Goal: Feedback & Contribution: Contribute content

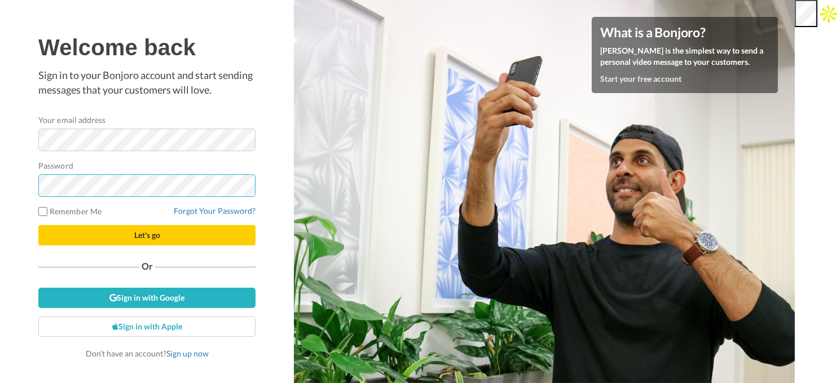
click at [38, 225] on button "Let's go" at bounding box center [146, 235] width 217 height 20
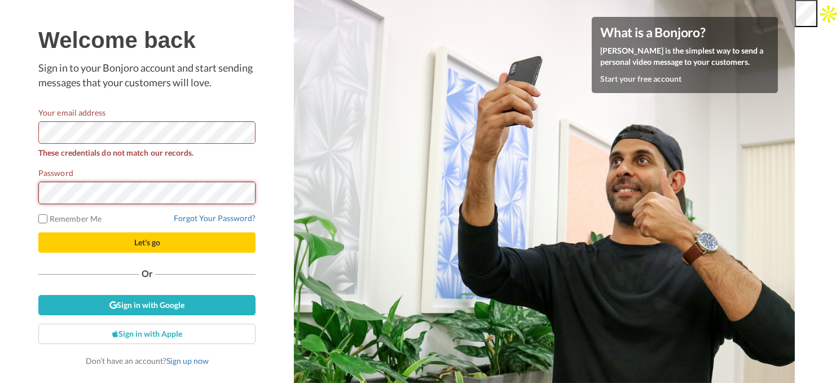
click at [38, 232] on button "Let's go" at bounding box center [146, 242] width 217 height 20
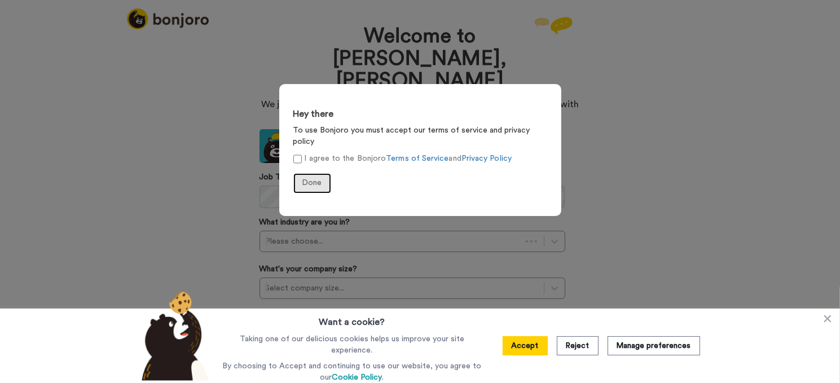
click at [307, 179] on span "Done" at bounding box center [312, 183] width 20 height 8
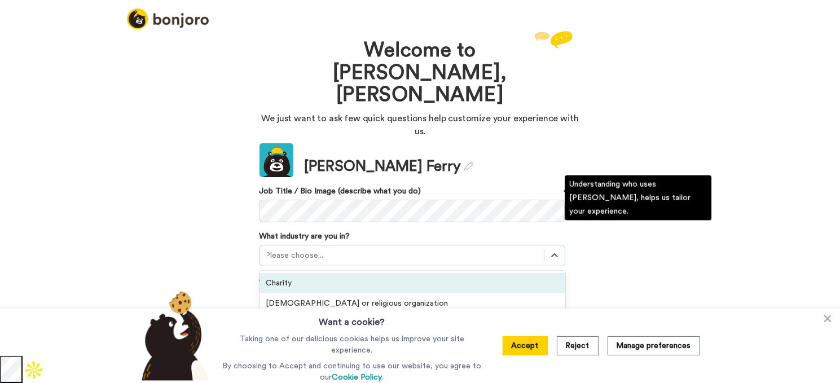
click at [345, 249] on div at bounding box center [402, 256] width 272 height 14
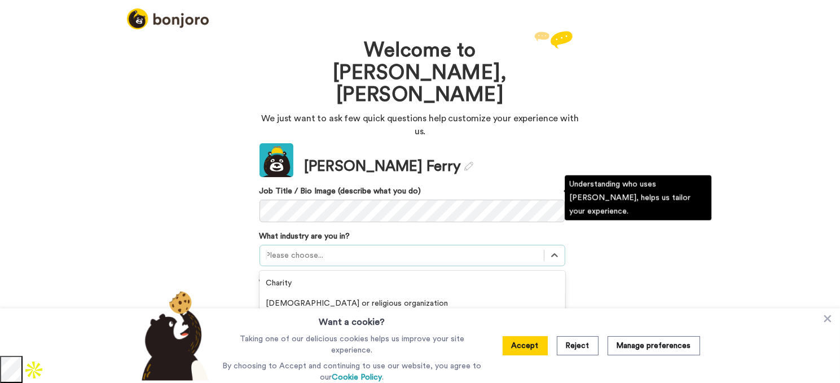
click at [348, 314] on div "Clubs & Communities" at bounding box center [412, 324] width 306 height 20
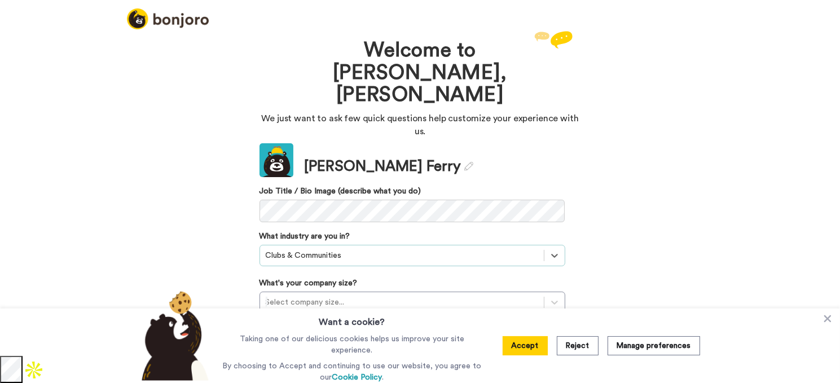
click at [208, 254] on div "Welcome to Bonjoro, Tom We just want to ask few quick questions help customize …" at bounding box center [420, 192] width 840 height 328
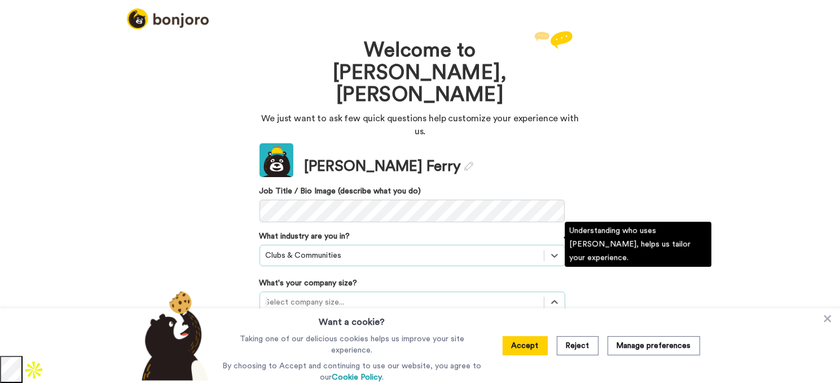
click at [373, 296] on div at bounding box center [402, 303] width 272 height 14
drag, startPoint x: 359, startPoint y: 274, endPoint x: 354, endPoint y: 283, distance: 11.1
click at [354, 318] on div "1-10 employees 11-50 employees 51-200 employees Over 200 employees" at bounding box center [412, 361] width 306 height 86
click at [353, 320] on div "1-10 employees" at bounding box center [412, 330] width 306 height 20
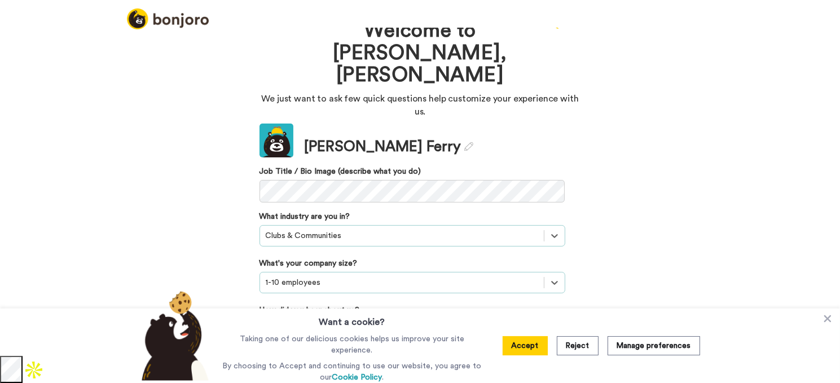
scroll to position [30, 0]
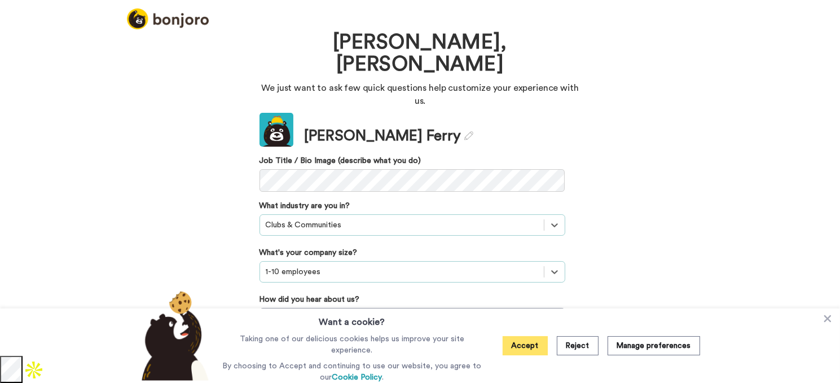
click at [546, 351] on button "Accept" at bounding box center [525, 345] width 45 height 19
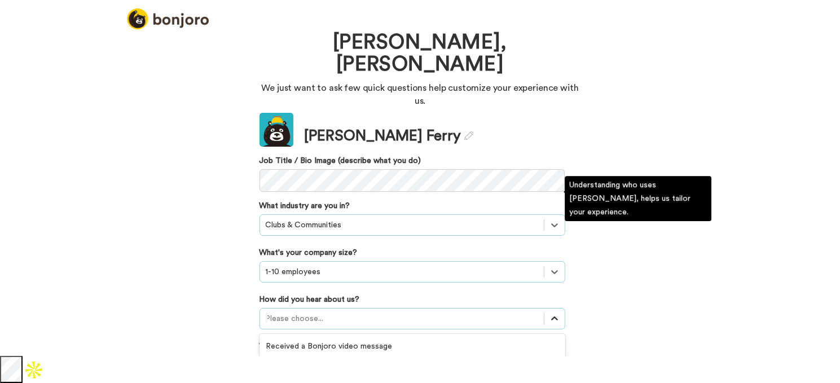
click at [546, 308] on div "option Recommended by a friend focused, 3 of 20. 20 results available. Use Up a…" at bounding box center [412, 318] width 306 height 21
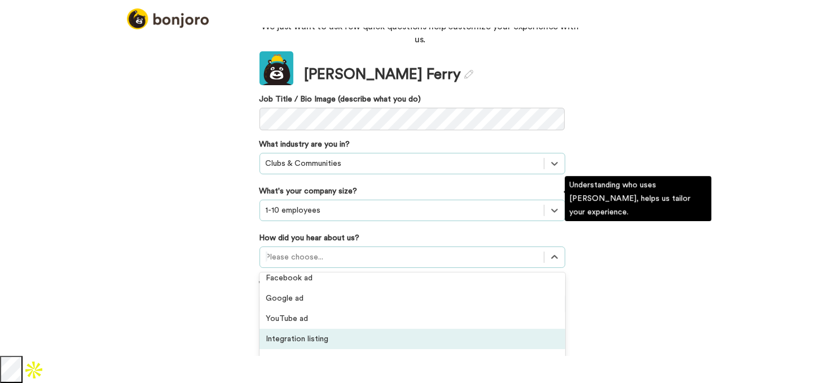
scroll to position [241, 0]
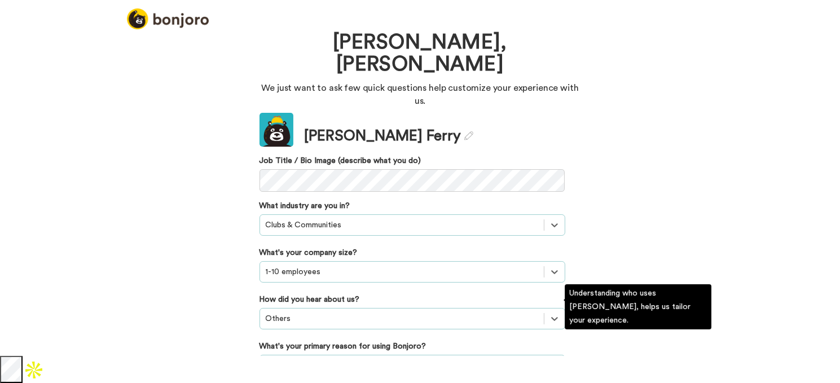
scroll to position [95, 0]
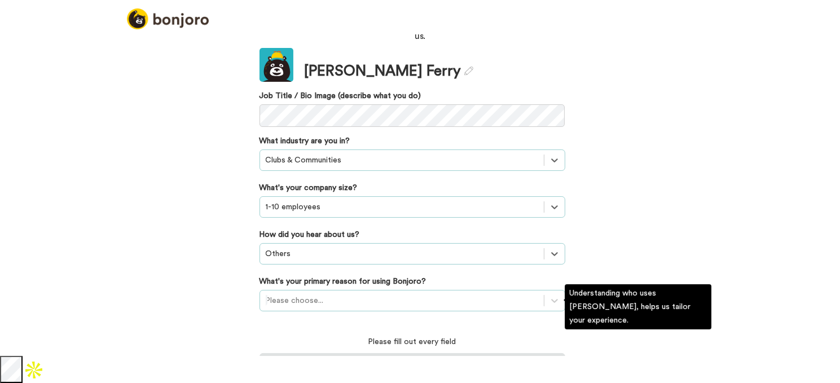
click at [349, 299] on div "Please choose..." at bounding box center [412, 300] width 306 height 21
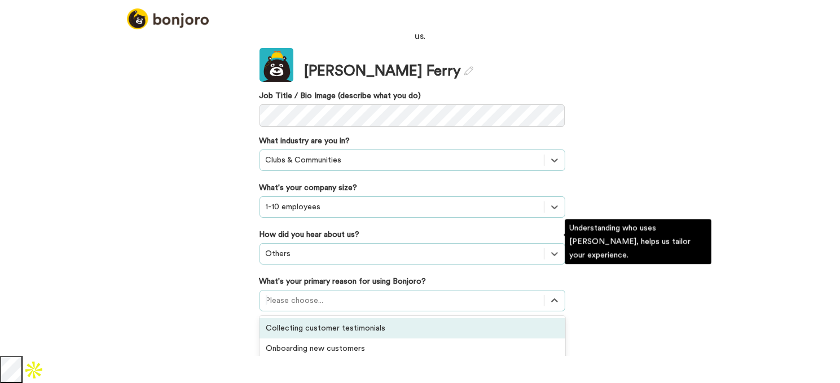
click at [355, 318] on div "Collecting customer testimonials" at bounding box center [412, 328] width 306 height 20
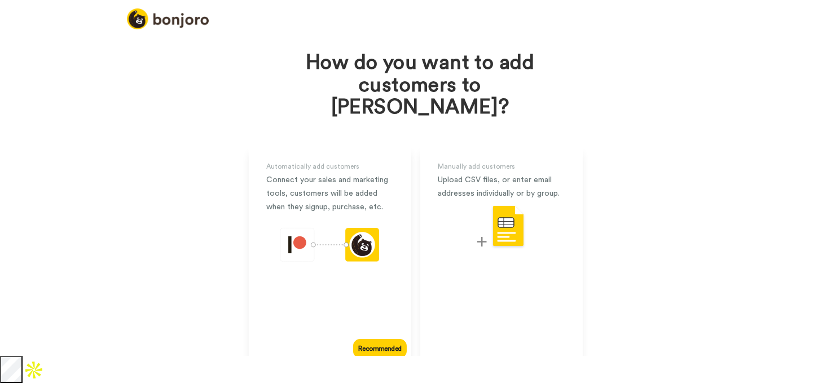
scroll to position [42, 0]
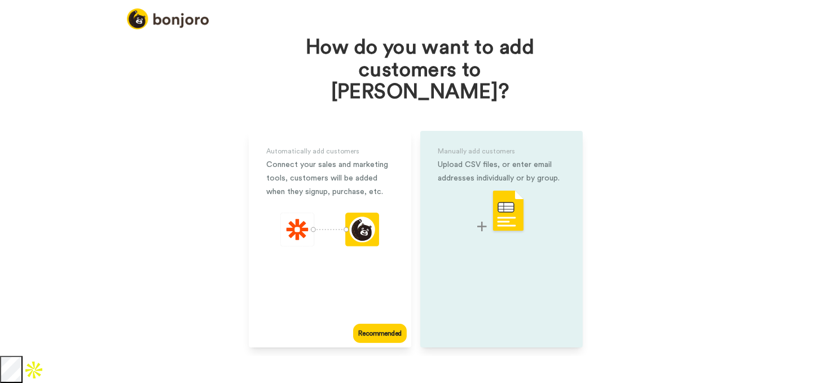
click at [552, 274] on div "Manually add customers Upload CSV files, or enter email addresses individually …" at bounding box center [501, 239] width 162 height 217
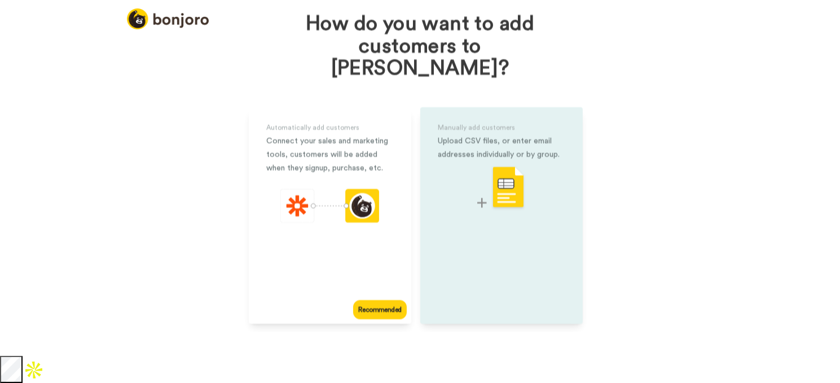
scroll to position [25, 0]
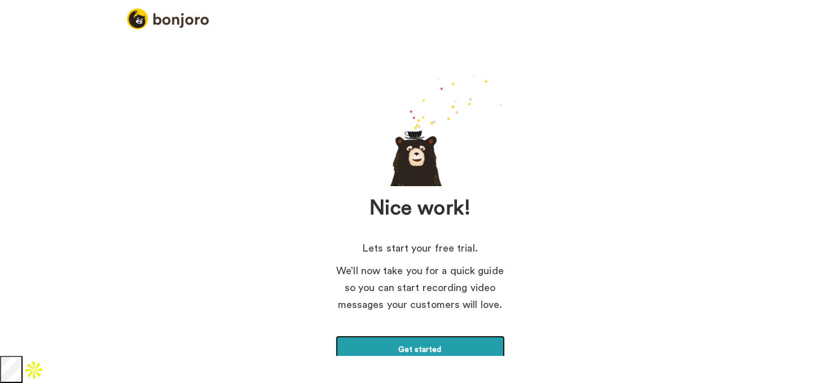
click at [435, 347] on link "Get started" at bounding box center [420, 350] width 169 height 28
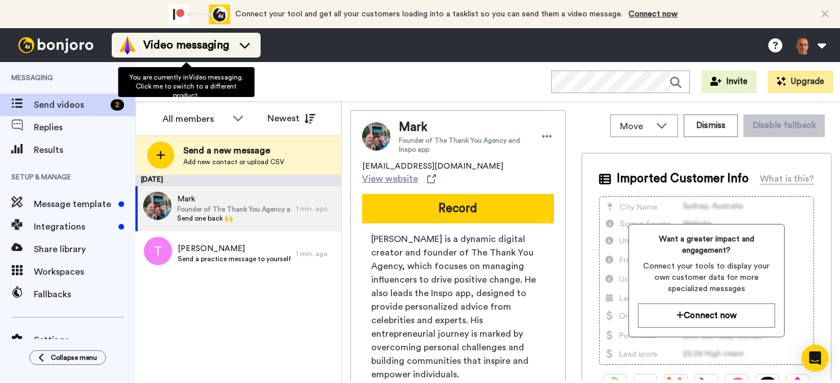
click at [234, 50] on div "Video messaging" at bounding box center [185, 45] width 135 height 18
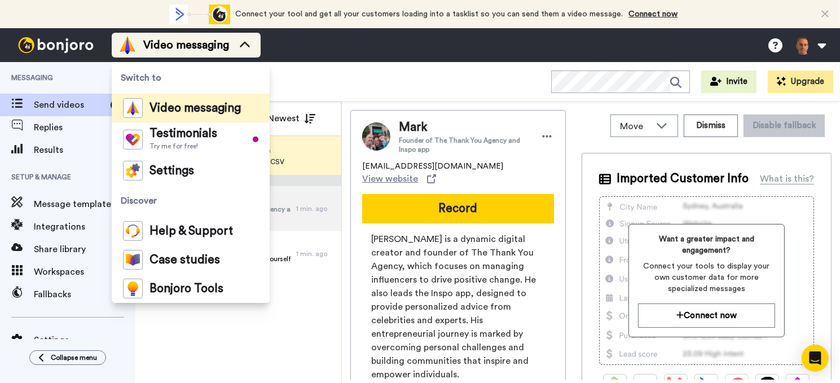
click at [245, 45] on icon at bounding box center [245, 44] width 18 height 11
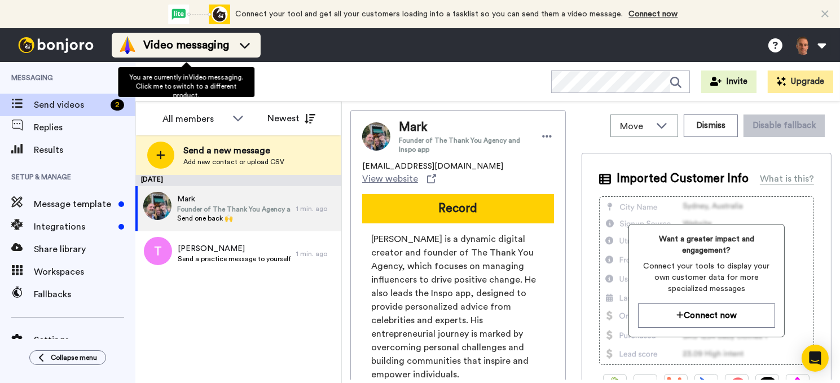
click at [183, 47] on span "Video messaging" at bounding box center [186, 45] width 86 height 16
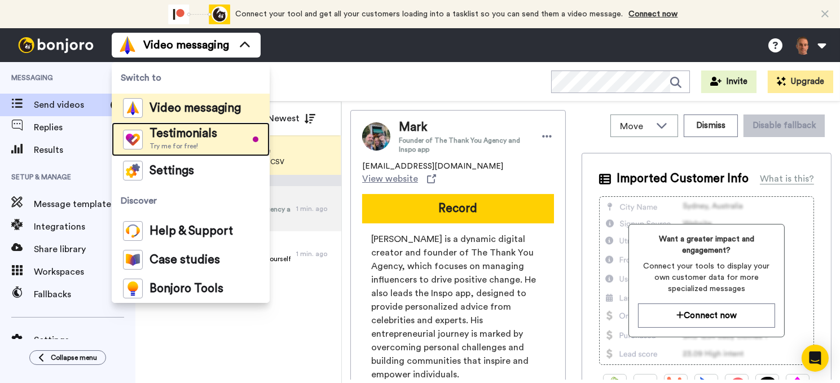
click at [198, 139] on div "Testimonials Try me for free!" at bounding box center [183, 139] width 68 height 23
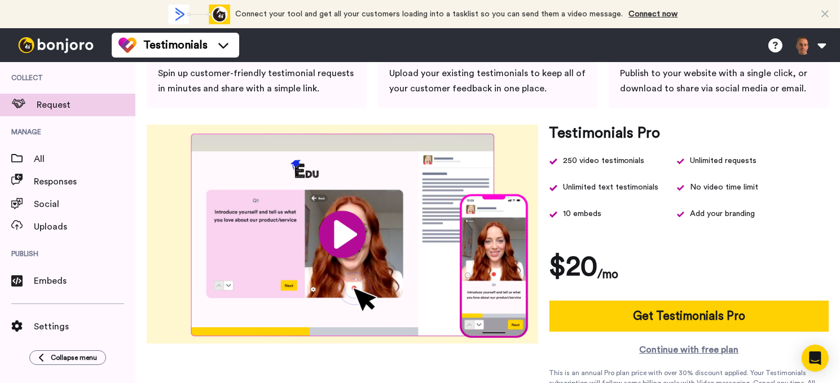
scroll to position [158, 0]
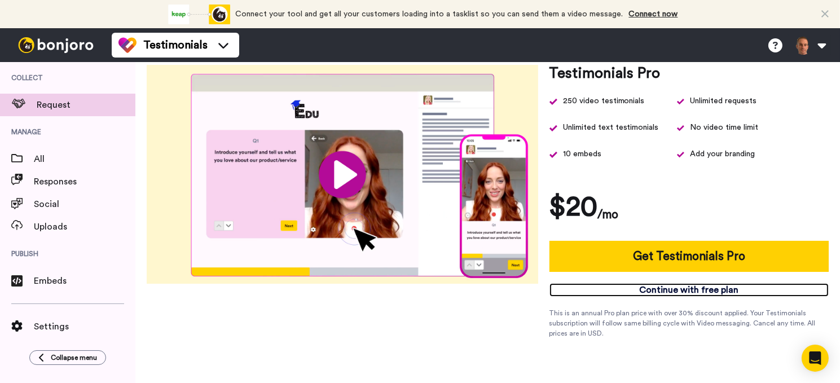
click at [700, 295] on link "Continue with free plan" at bounding box center [688, 290] width 279 height 14
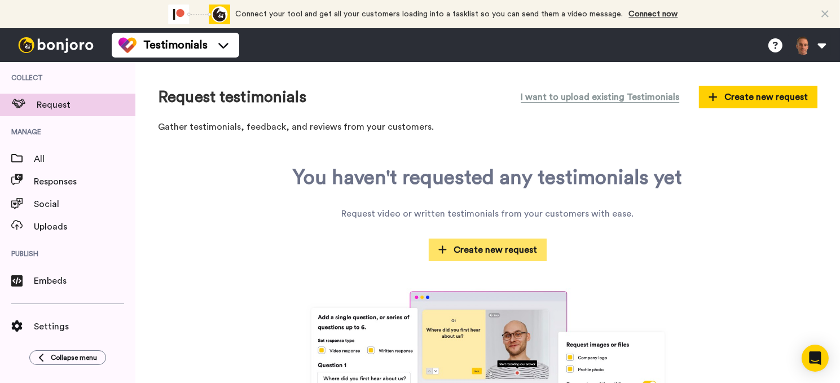
click at [503, 248] on span "Create new request" at bounding box center [487, 250] width 99 height 14
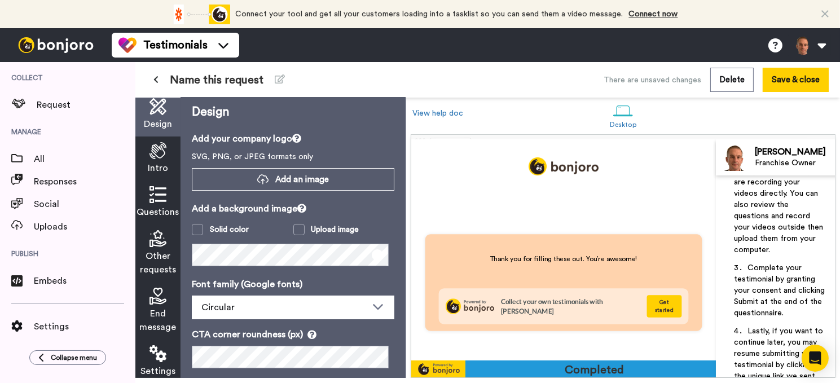
scroll to position [226, 0]
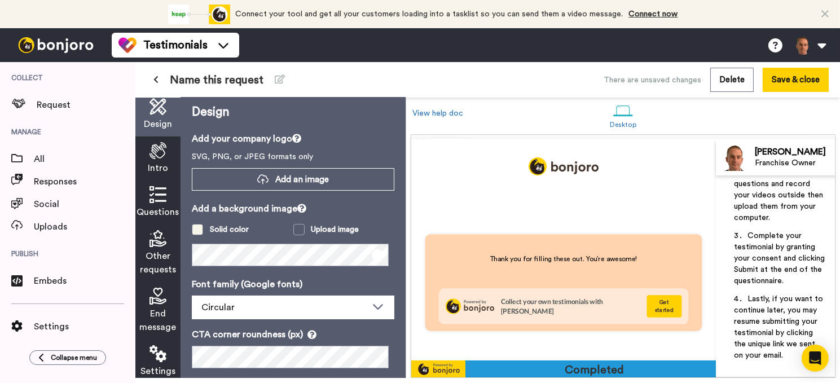
click at [215, 225] on div "Solid color" at bounding box center [229, 229] width 39 height 11
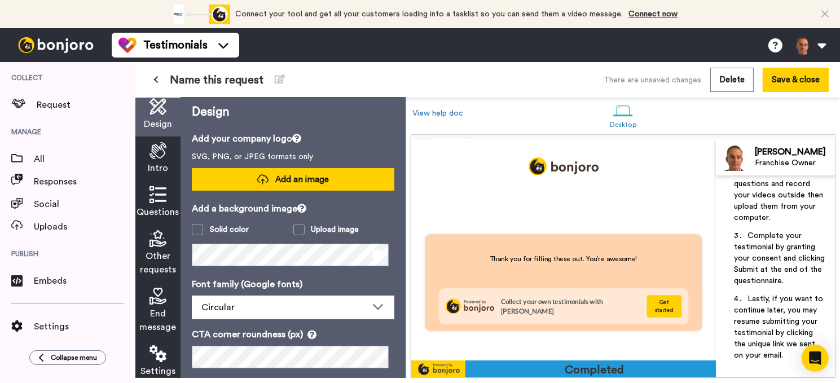
click at [278, 177] on span "Add an image" at bounding box center [302, 180] width 54 height 12
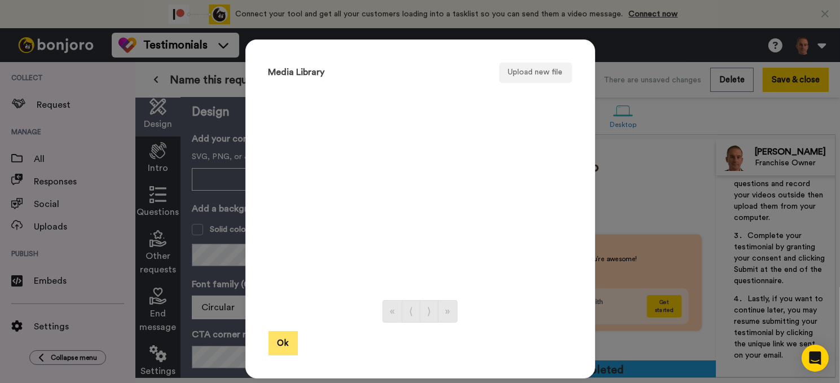
click at [270, 334] on button "Ok" at bounding box center [282, 343] width 29 height 24
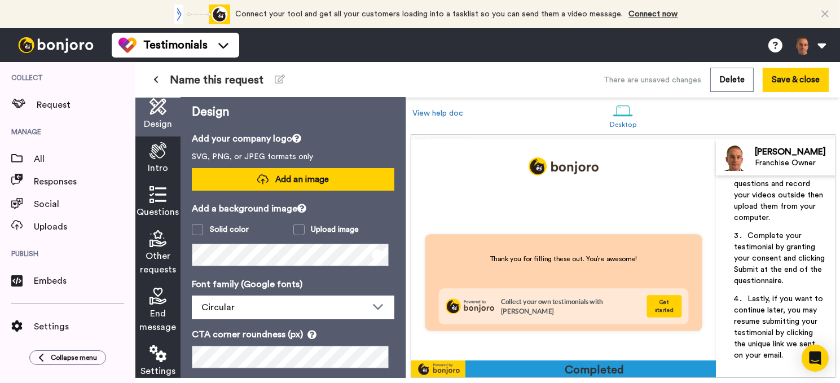
click at [327, 180] on button "Add an image" at bounding box center [293, 179] width 202 height 23
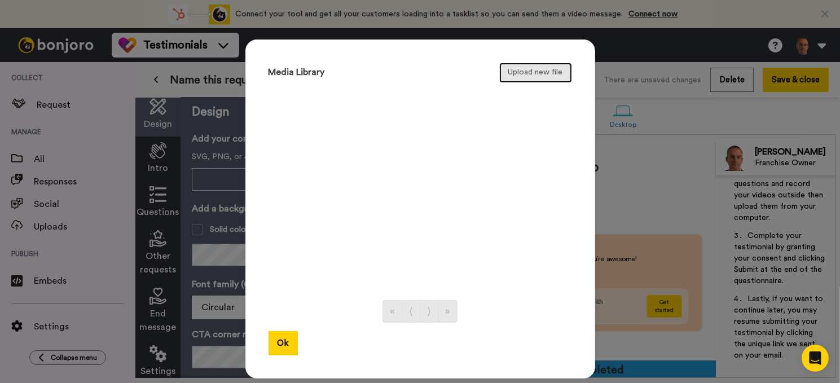
click at [527, 76] on button "Upload new file" at bounding box center [535, 73] width 73 height 20
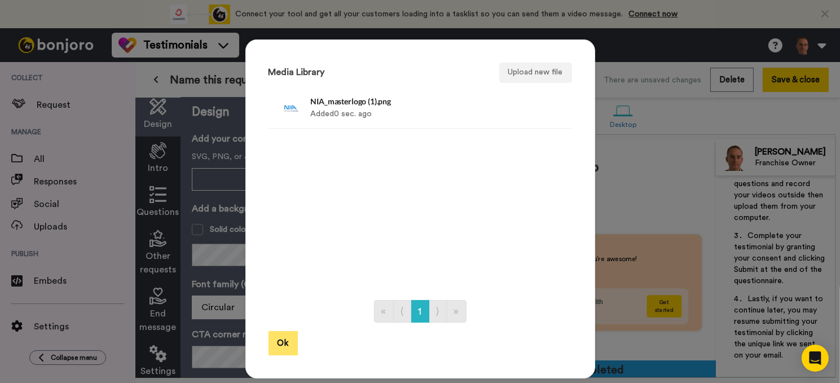
click at [283, 340] on button "Ok" at bounding box center [282, 343] width 29 height 24
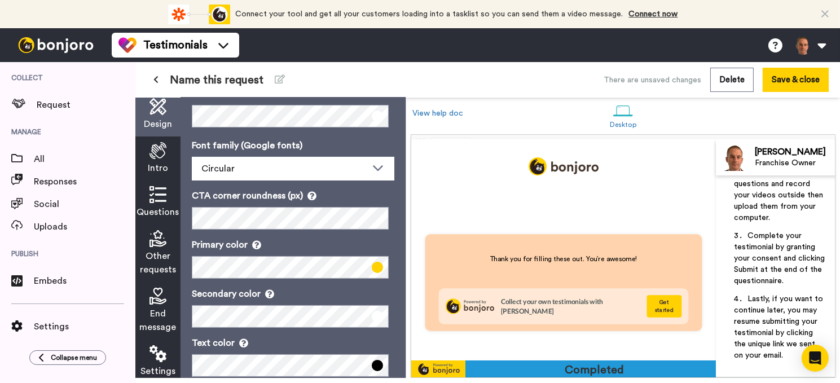
scroll to position [159, 0]
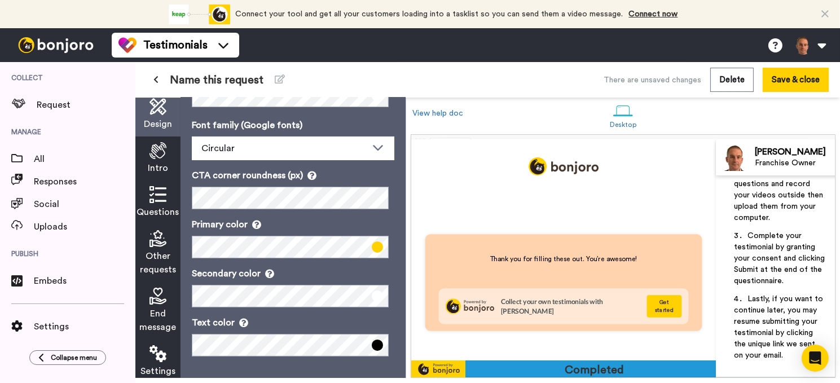
click at [165, 159] on div "Intro" at bounding box center [157, 158] width 45 height 44
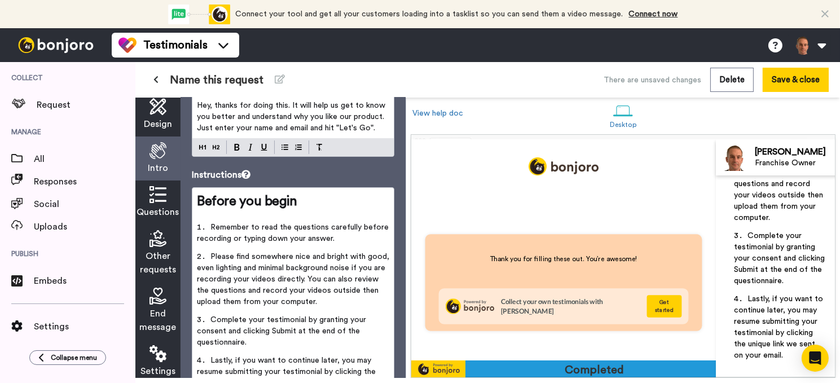
scroll to position [113, 0]
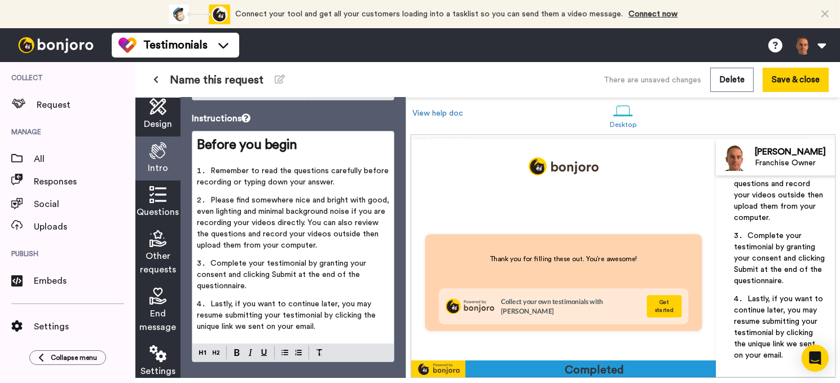
click at [161, 196] on icon at bounding box center [157, 194] width 17 height 17
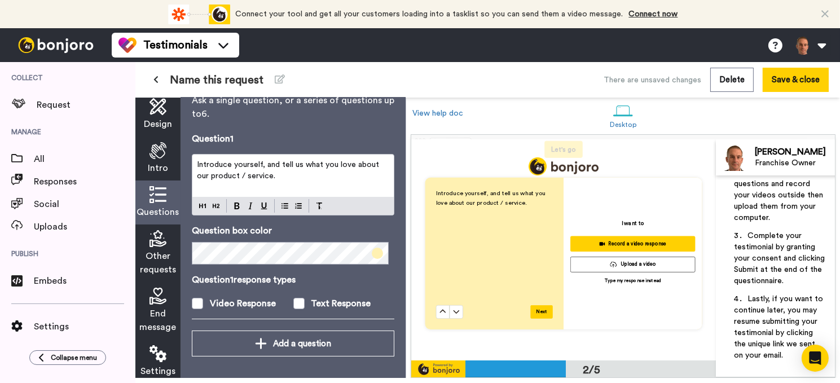
scroll to position [226, 0]
drag, startPoint x: 323, startPoint y: 165, endPoint x: 377, endPoint y: 177, distance: 55.4
click at [377, 177] on p "Introduce yourself, and tell us what you love about our product / service." at bounding box center [293, 170] width 192 height 23
click at [261, 163] on span "Introduce yourself, and tell us what you love about our product / service." at bounding box center [289, 170] width 184 height 19
click at [380, 159] on p "Introduce yourself and your company, and tell us what you love about our produc…" at bounding box center [293, 170] width 192 height 23
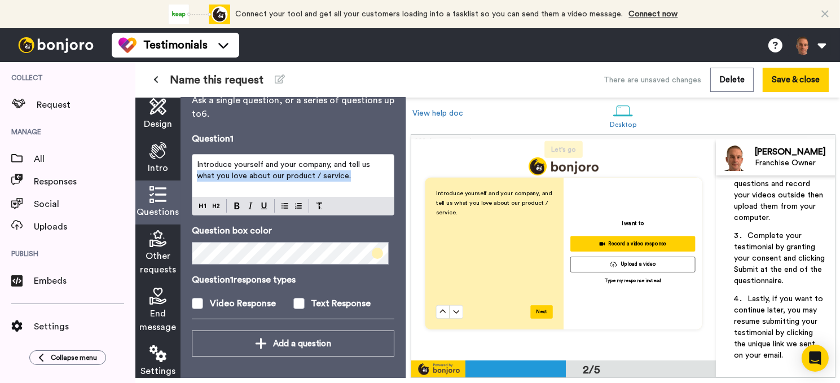
drag, startPoint x: 369, startPoint y: 175, endPoint x: 190, endPoint y: 180, distance: 179.4
click at [190, 180] on div "Questions Ask a single question, or a series of questions up to 6 . Question 1 …" at bounding box center [292, 235] width 225 height 285
click at [267, 181] on div "Introduce yourself and your company, and tell us what you love about our produc…" at bounding box center [292, 176] width 201 height 42
click at [355, 176] on p "Introduce yourself and your company, and tell us what you love about our produc…" at bounding box center [293, 170] width 192 height 23
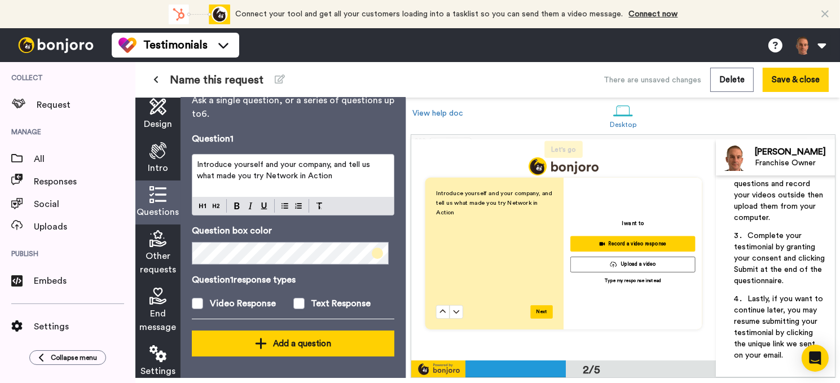
click at [312, 334] on button "Add a question" at bounding box center [293, 344] width 202 height 26
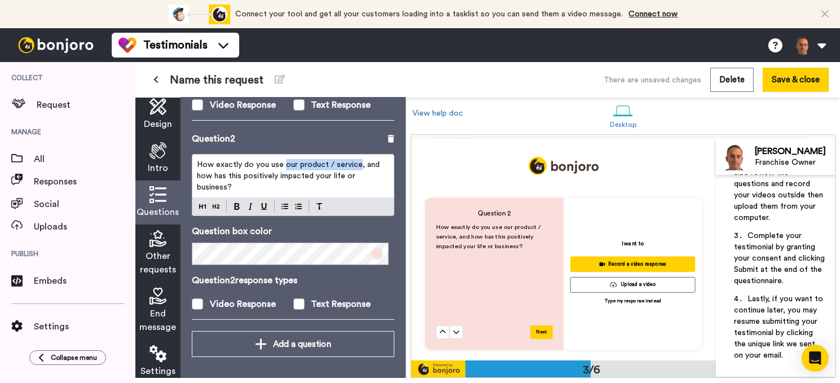
drag, startPoint x: 356, startPoint y: 163, endPoint x: 284, endPoint y: 164, distance: 72.2
click at [284, 164] on span "How exactly do you use our product / service, and how has this positively impac…" at bounding box center [289, 176] width 185 height 30
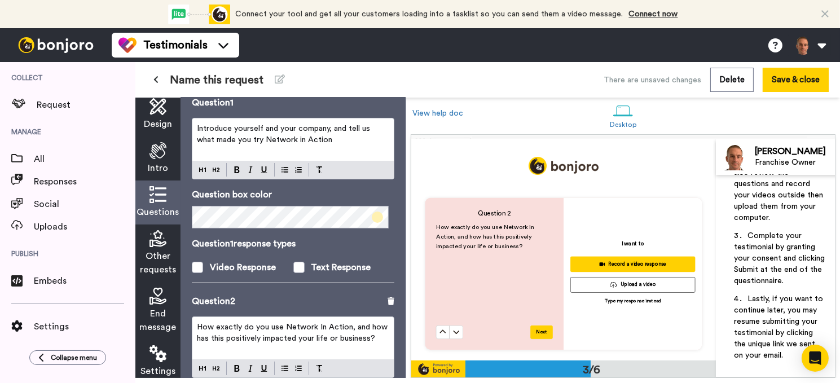
scroll to position [68, 0]
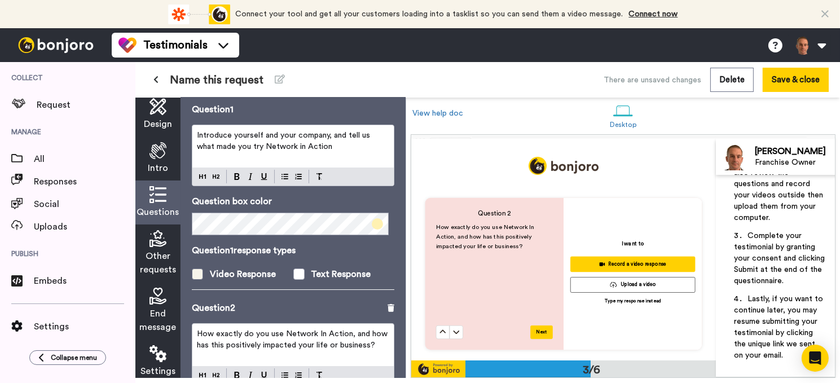
click at [201, 272] on span at bounding box center [197, 273] width 11 height 11
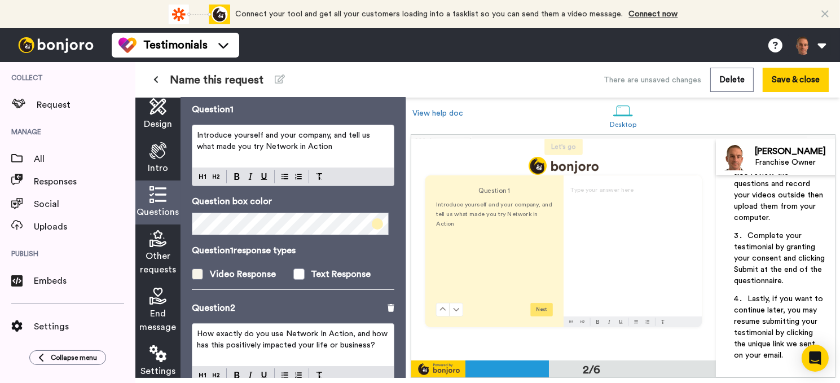
scroll to position [245, 0]
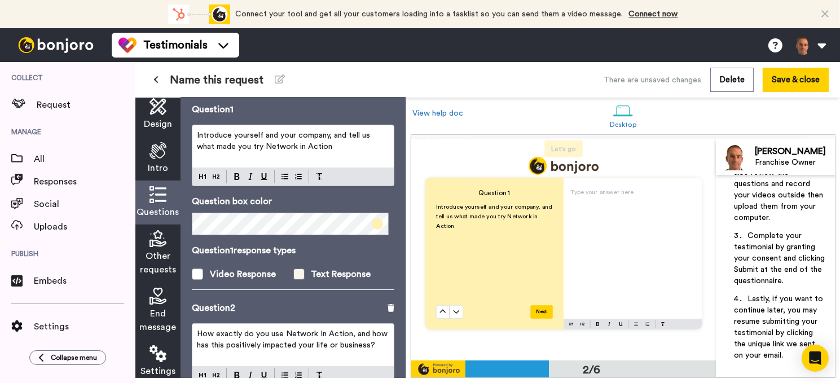
click at [293, 272] on span at bounding box center [298, 273] width 11 height 11
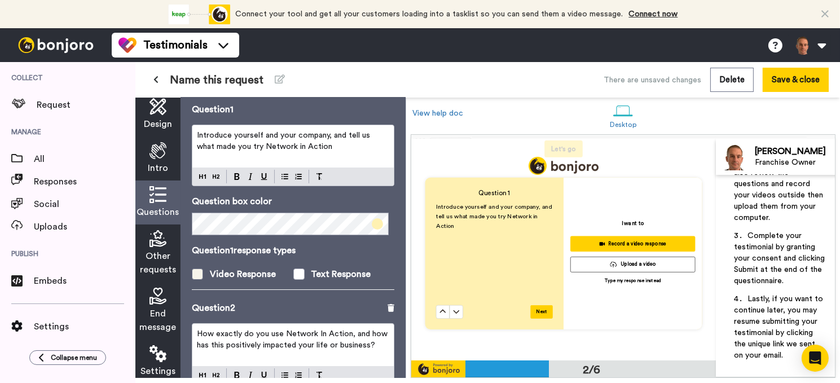
click at [194, 272] on span at bounding box center [197, 273] width 11 height 11
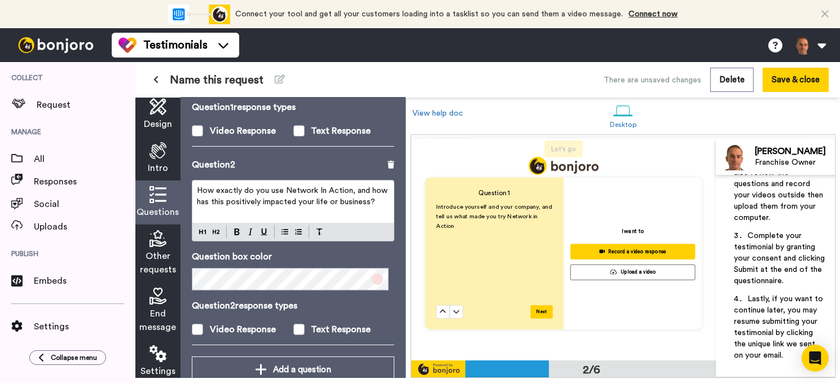
scroll to position [237, 0]
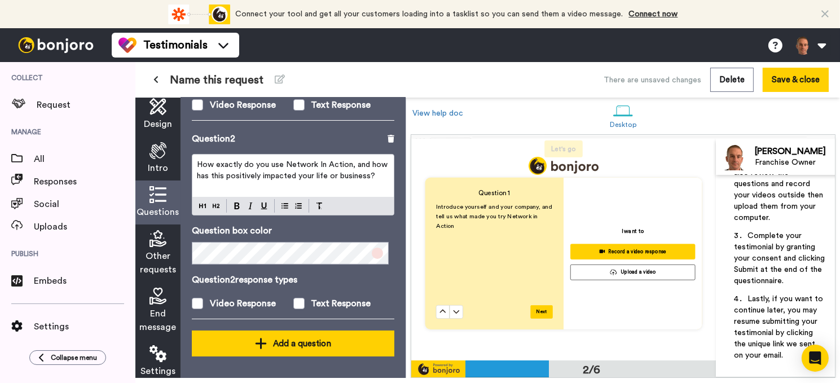
click at [282, 347] on div "Add a question" at bounding box center [293, 344] width 184 height 14
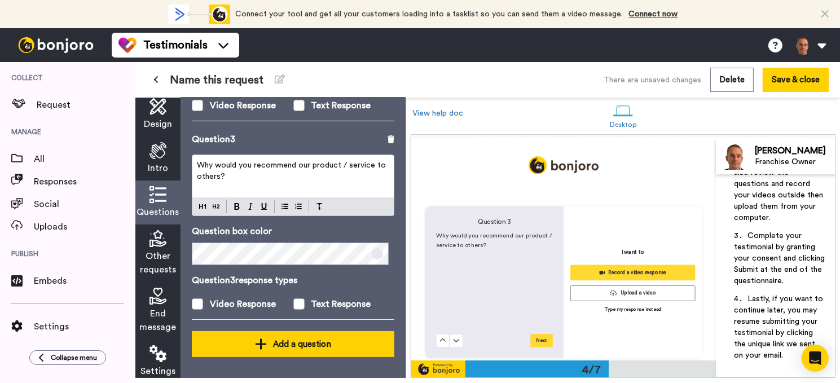
scroll to position [662, 0]
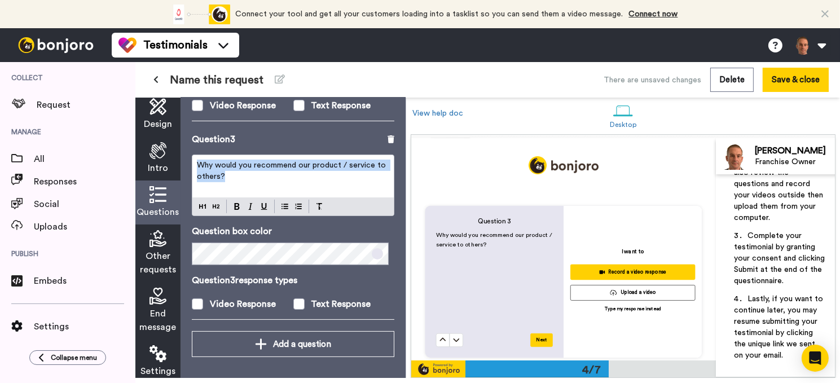
drag, startPoint x: 253, startPoint y: 175, endPoint x: 188, endPoint y: 165, distance: 65.2
click at [188, 165] on div "Questions Ask a single question, or a series of questions up to 6 . Question 1 …" at bounding box center [292, 235] width 225 height 285
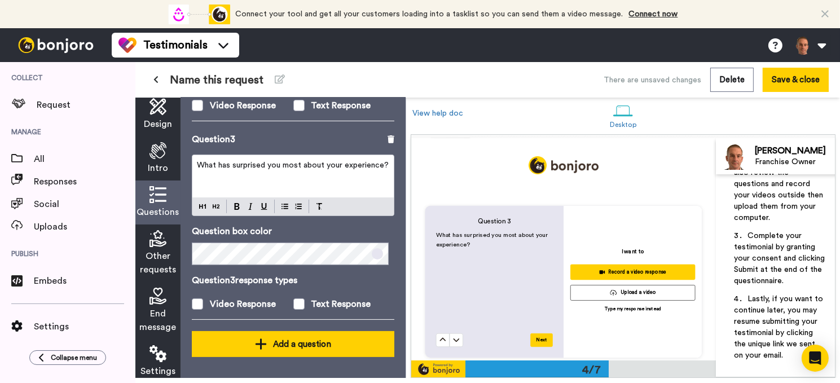
click at [270, 339] on div "Add a question" at bounding box center [293, 344] width 184 height 14
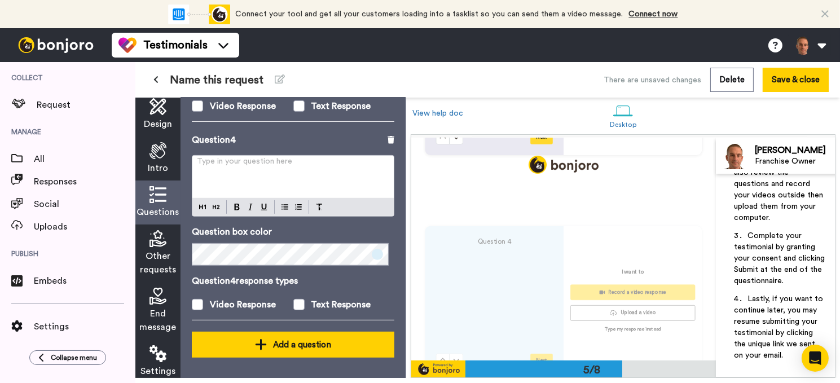
scroll to position [877, 0]
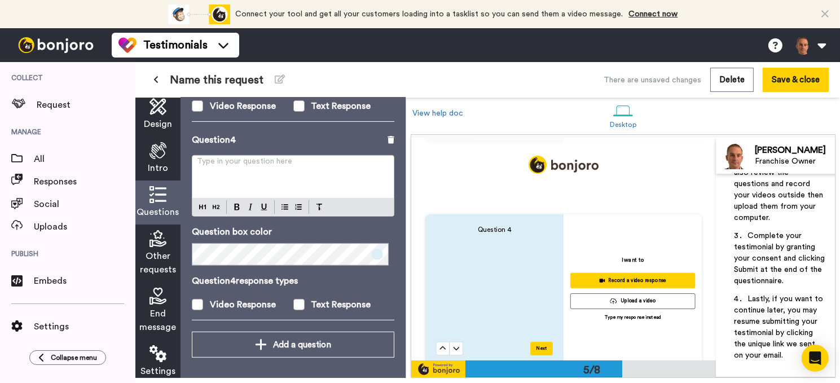
click at [235, 166] on p "Type in your question here ﻿" at bounding box center [293, 165] width 192 height 11
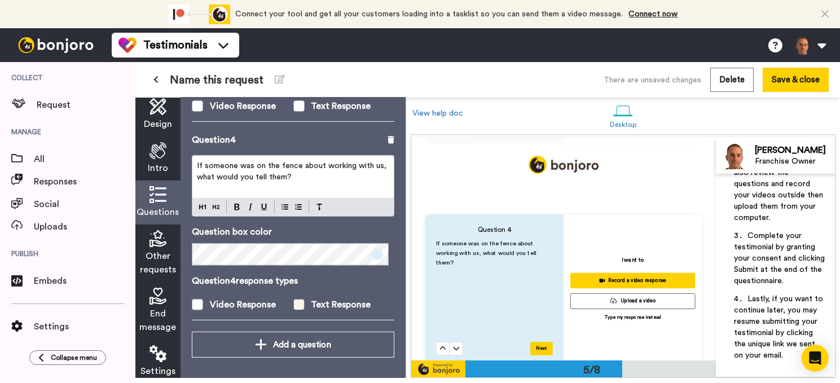
click at [316, 299] on div "Text Response" at bounding box center [341, 305] width 60 height 14
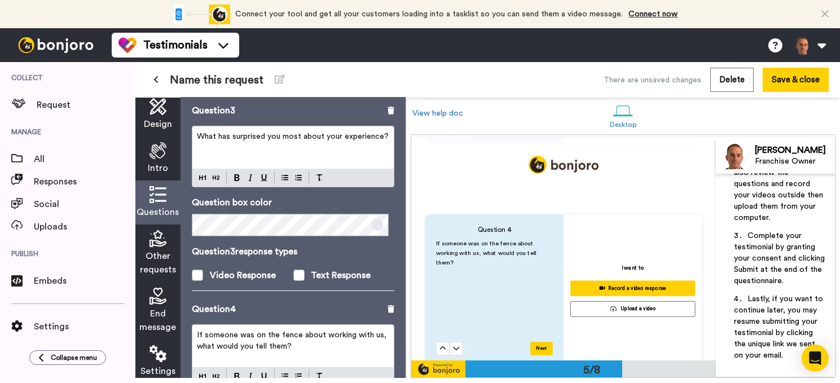
scroll to position [633, 0]
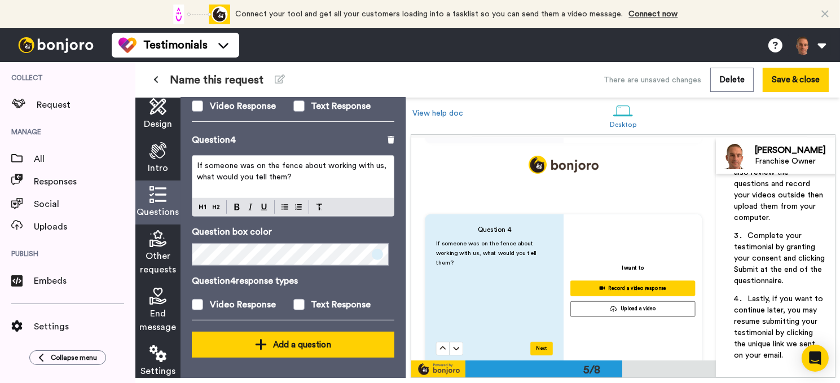
click at [305, 338] on div "Add a question" at bounding box center [293, 345] width 184 height 14
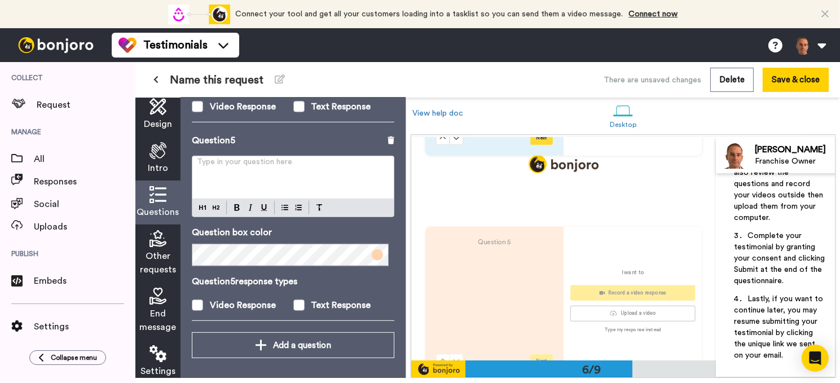
scroll to position [1093, 0]
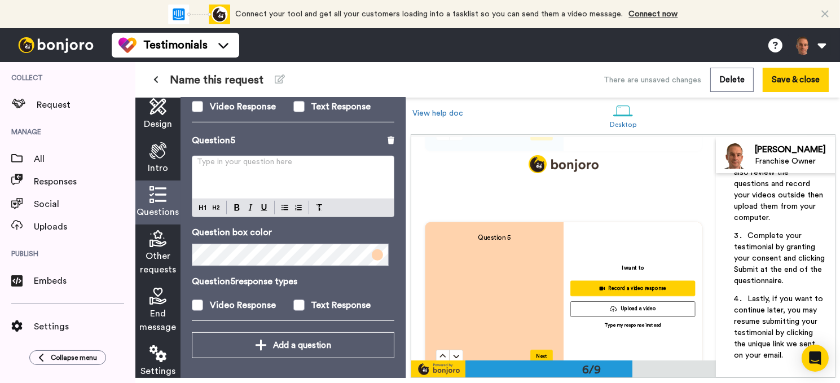
click at [280, 170] on div "Type in your question here ﻿" at bounding box center [292, 177] width 201 height 42
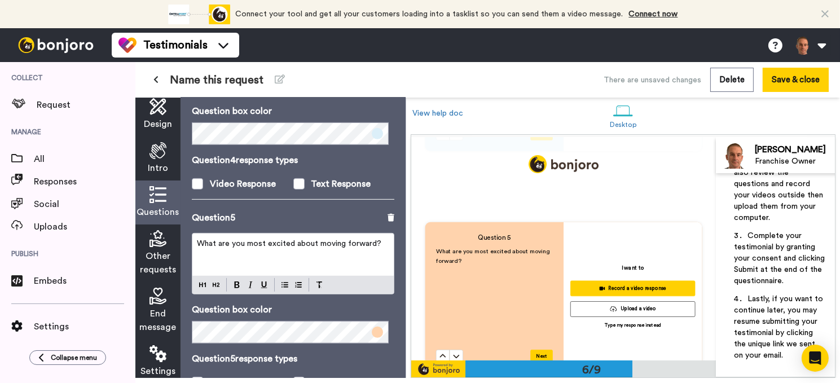
scroll to position [662, 0]
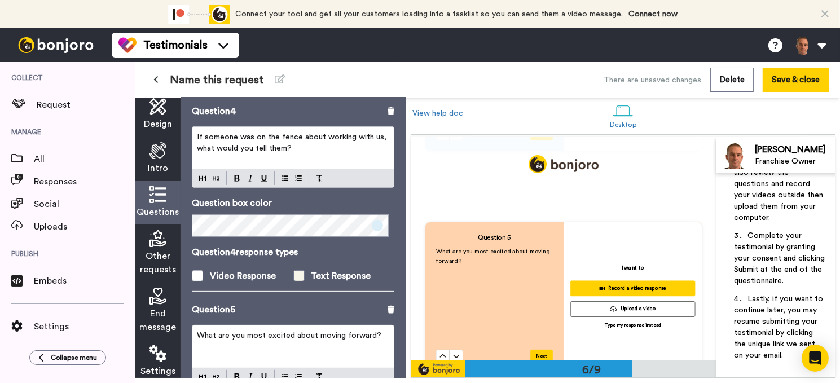
click at [334, 276] on div "Text Response" at bounding box center [341, 276] width 60 height 14
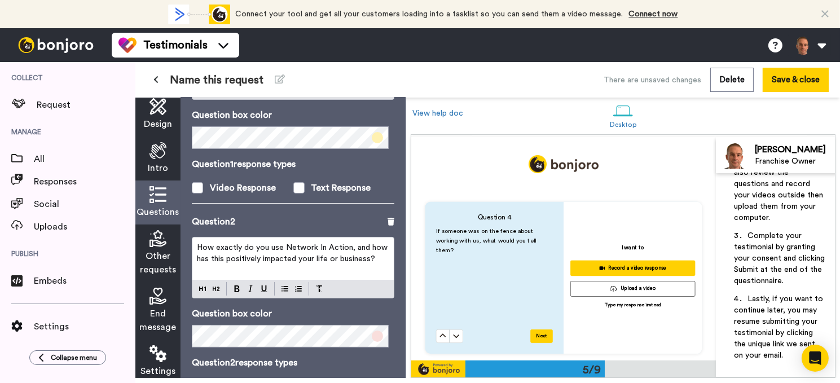
scroll to position [0, 0]
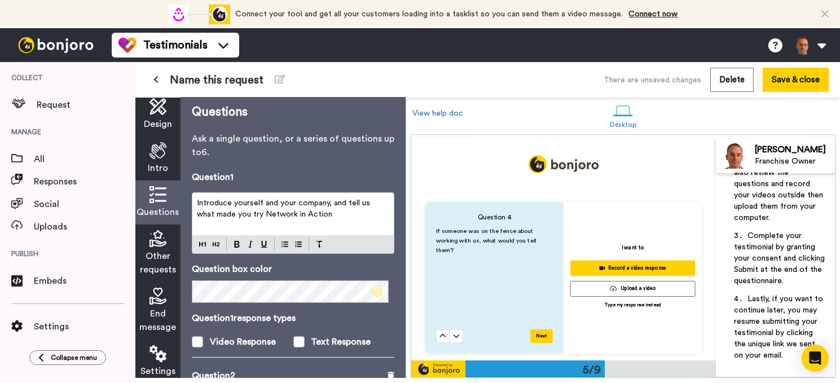
click at [167, 262] on span "Other requests" at bounding box center [158, 262] width 36 height 27
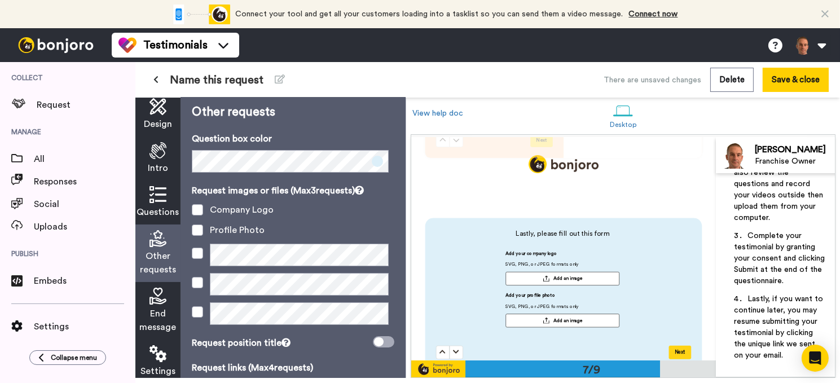
scroll to position [1310, 0]
click at [161, 312] on span "End message" at bounding box center [158, 320] width 37 height 27
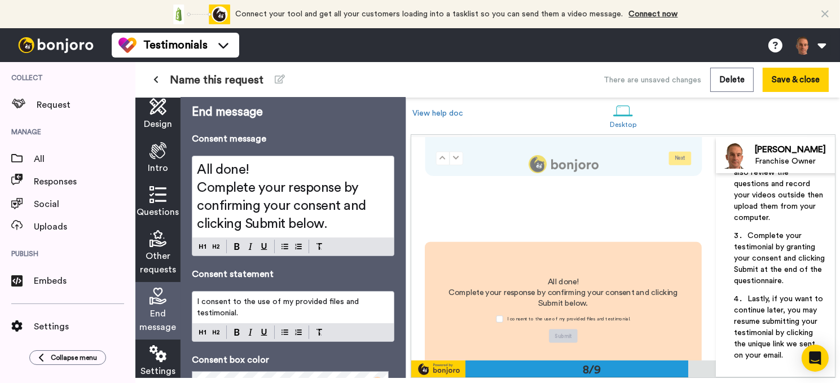
scroll to position [1511, 0]
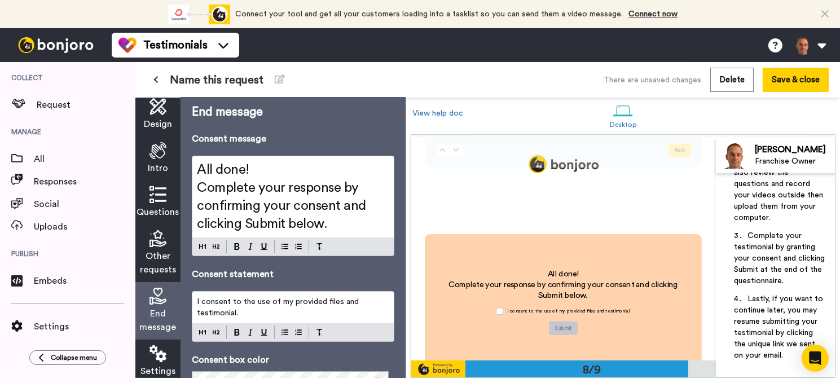
click at [160, 354] on icon at bounding box center [157, 353] width 17 height 17
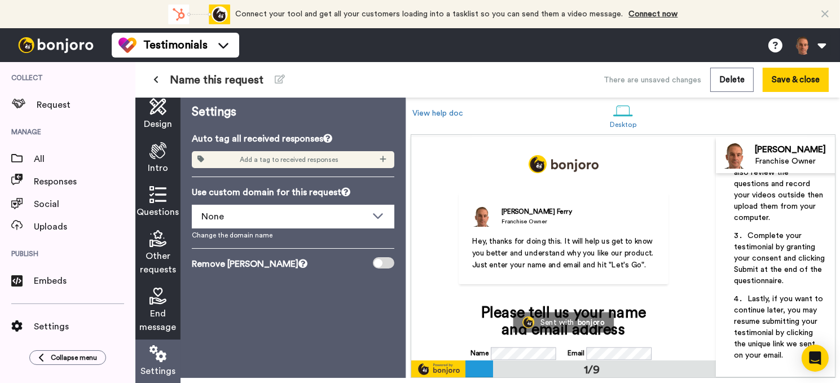
scroll to position [0, 0]
click at [379, 265] on div at bounding box center [378, 263] width 8 height 8
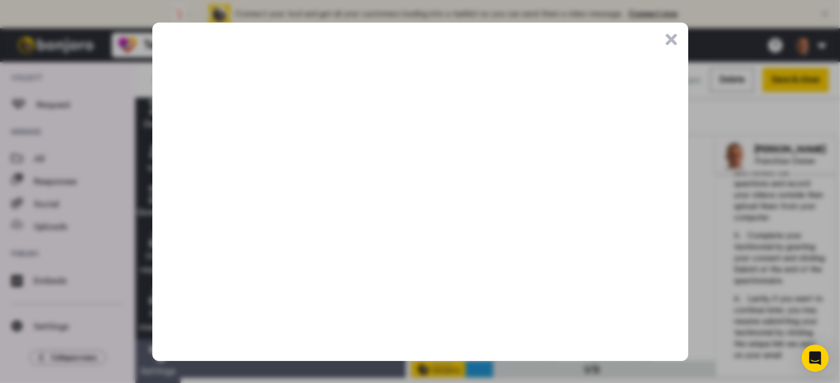
click at [673, 37] on button ".cls-1{stroke-width:0px;}" at bounding box center [671, 39] width 11 height 11
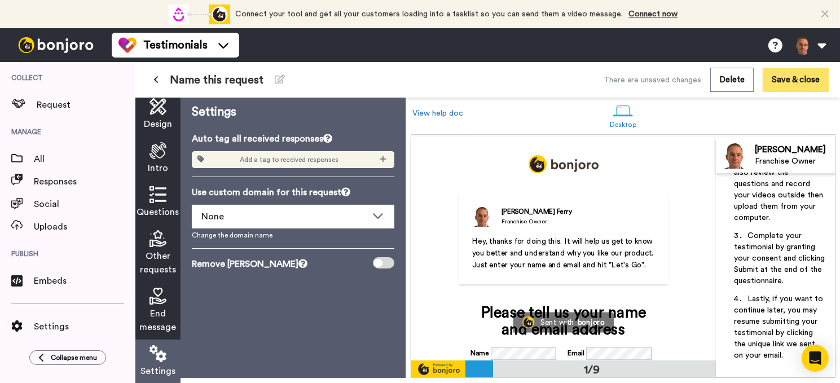
click at [801, 76] on button "Save & close" at bounding box center [796, 80] width 66 height 24
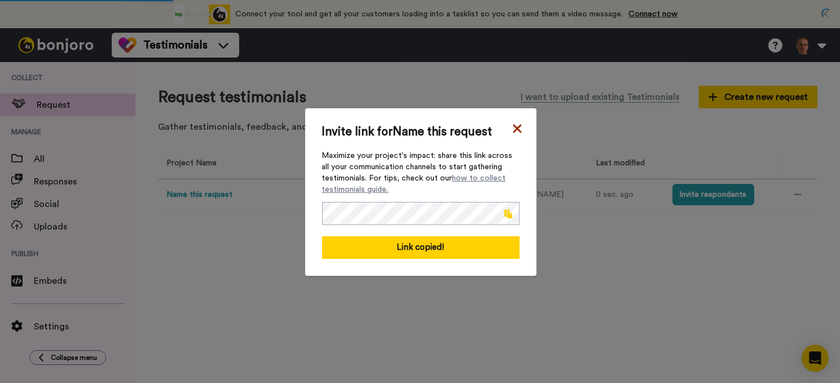
click at [513, 133] on icon at bounding box center [517, 129] width 11 height 14
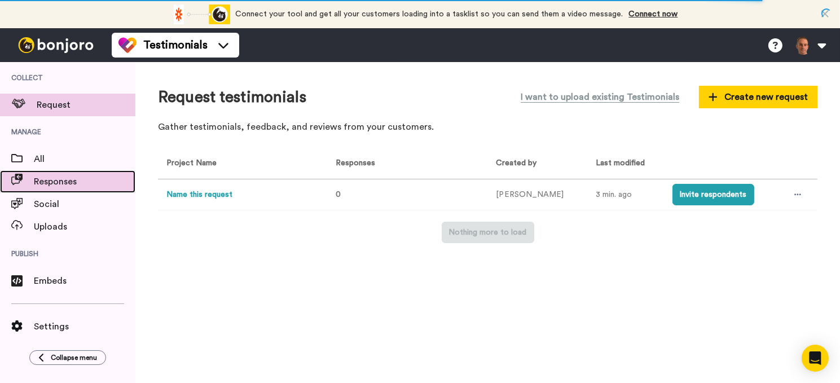
click at [55, 178] on span "Responses" at bounding box center [85, 182] width 102 height 14
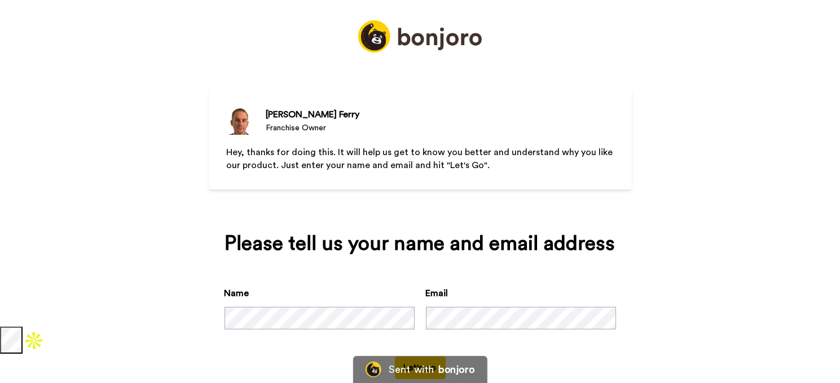
scroll to position [43, 0]
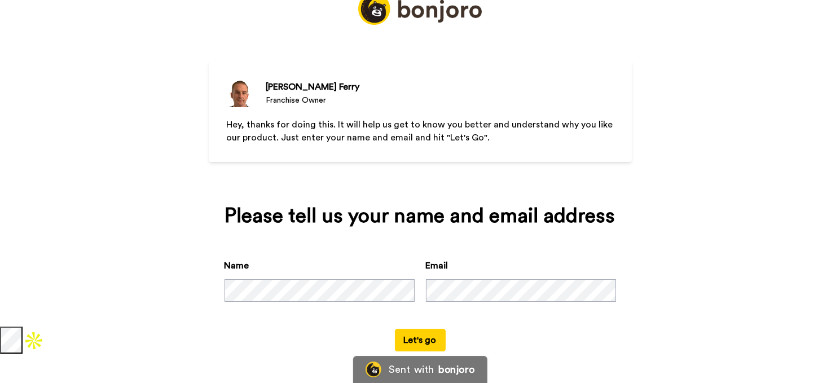
click at [395, 329] on button "Let's go" at bounding box center [420, 340] width 51 height 23
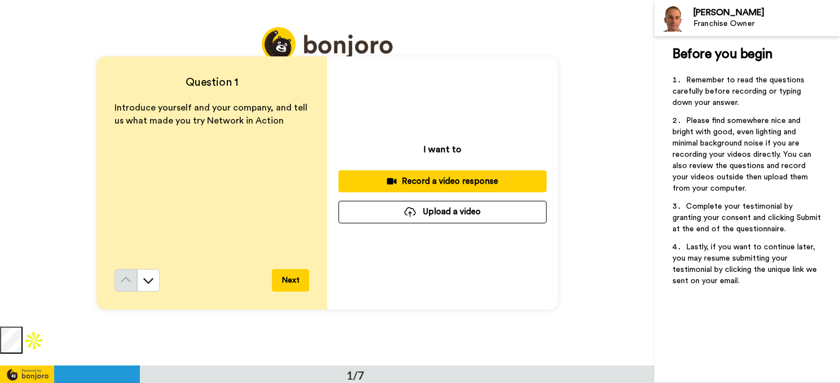
click at [444, 180] on div "Record a video response" at bounding box center [442, 181] width 190 height 12
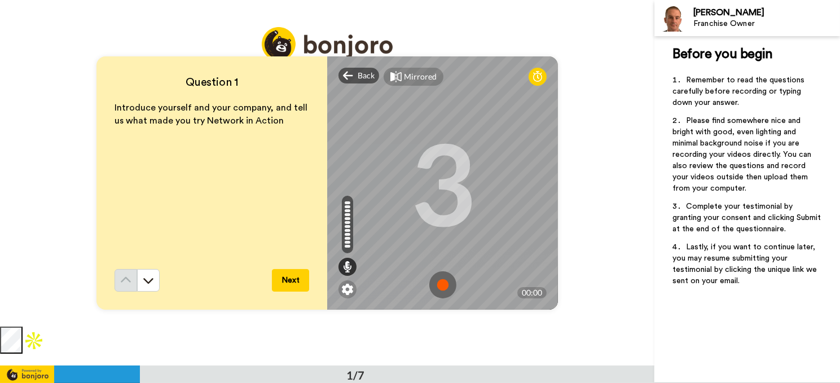
click at [441, 283] on img at bounding box center [442, 284] width 27 height 27
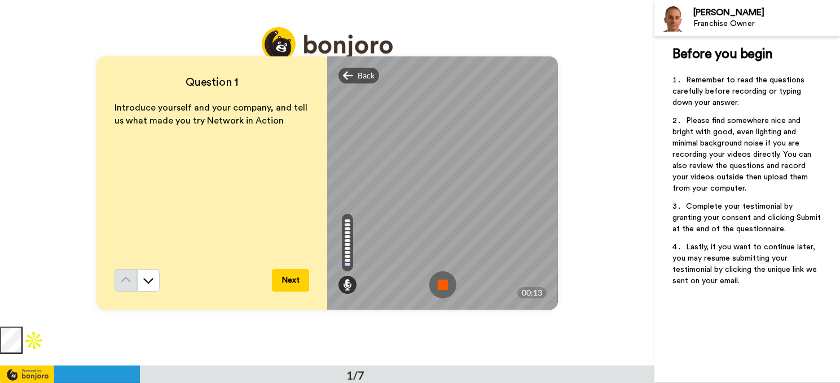
click at [294, 282] on button "Next" at bounding box center [290, 280] width 37 height 23
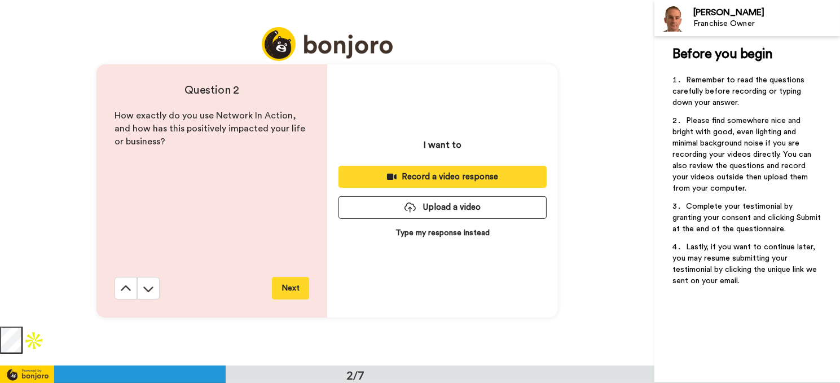
scroll to position [365, 0]
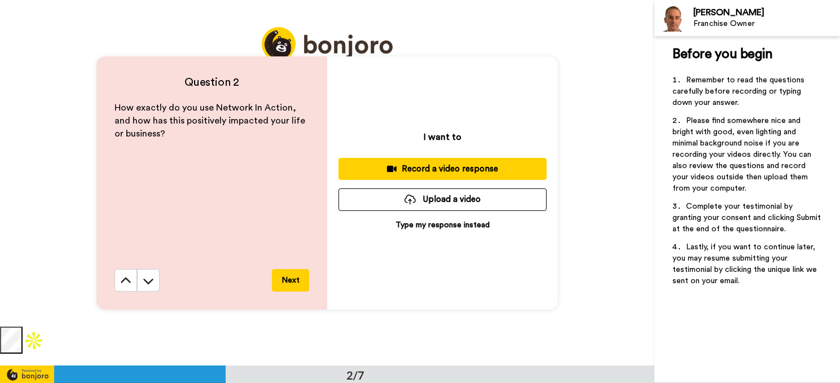
click at [461, 167] on div "Record a video response" at bounding box center [442, 169] width 190 height 12
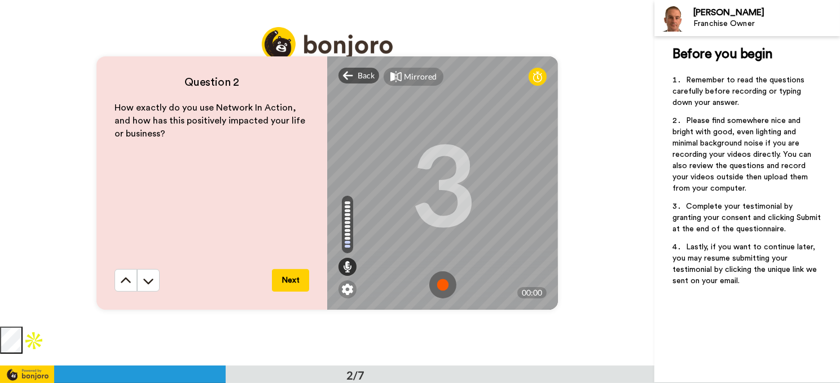
click at [442, 278] on img at bounding box center [442, 284] width 27 height 27
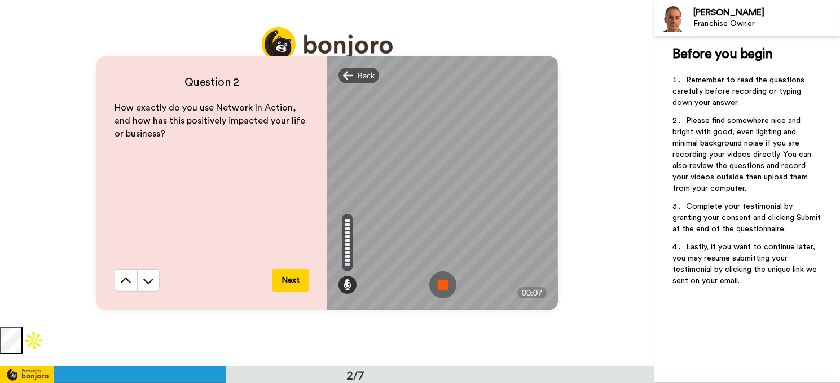
click at [439, 280] on img at bounding box center [442, 284] width 27 height 27
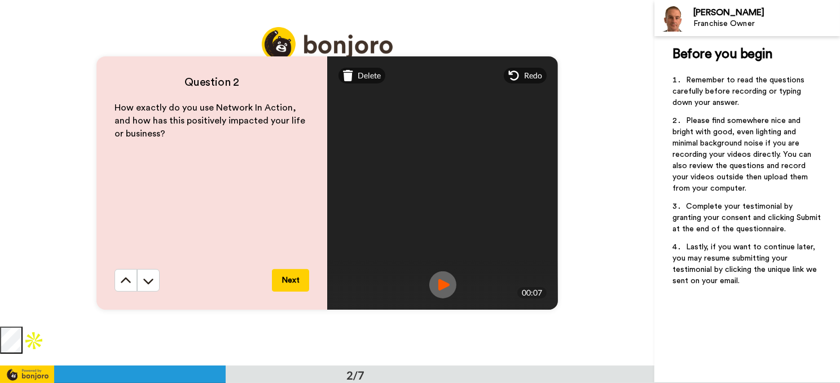
click at [296, 285] on button "Next" at bounding box center [290, 280] width 37 height 23
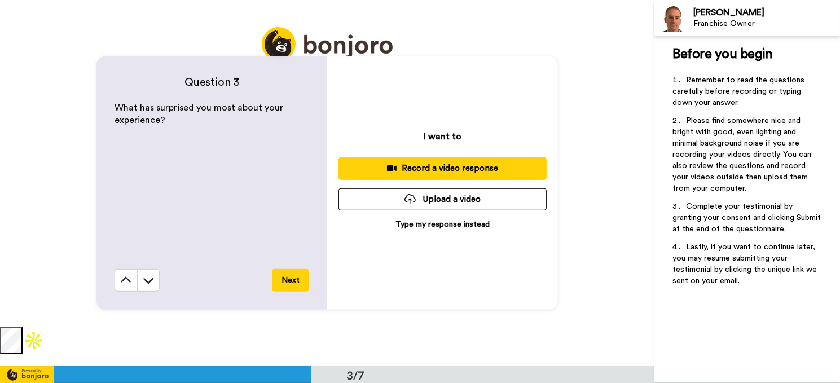
scroll to position [732, 0]
click at [448, 164] on div "Record a video response" at bounding box center [442, 168] width 190 height 12
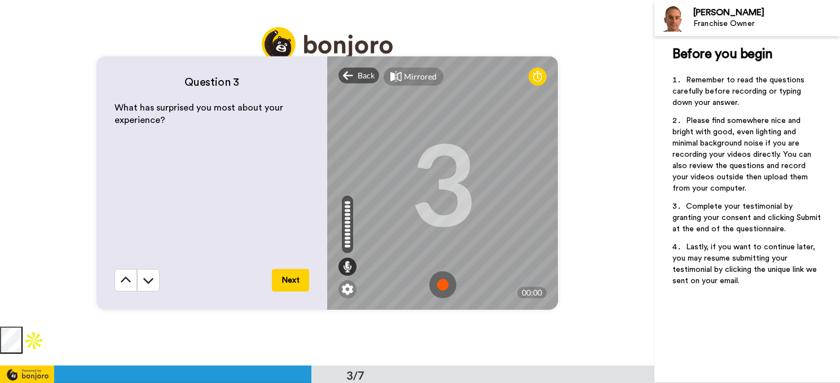
click at [437, 283] on img at bounding box center [442, 284] width 27 height 27
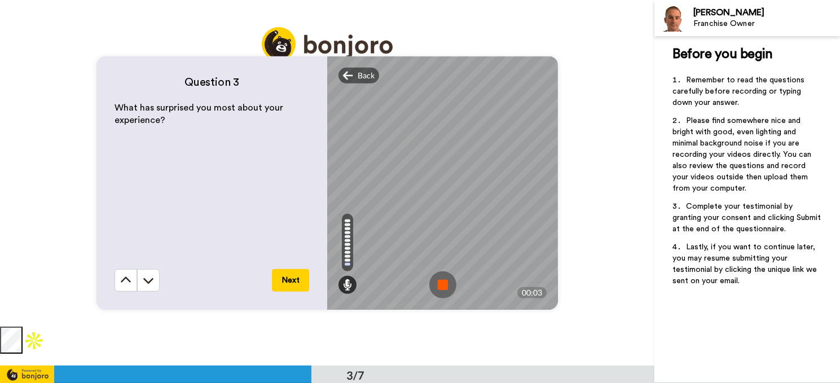
click at [451, 282] on img at bounding box center [442, 284] width 27 height 27
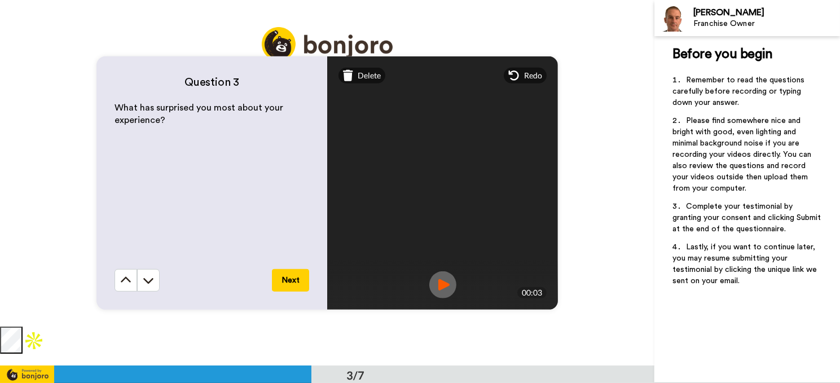
click at [289, 285] on button "Next" at bounding box center [290, 280] width 37 height 23
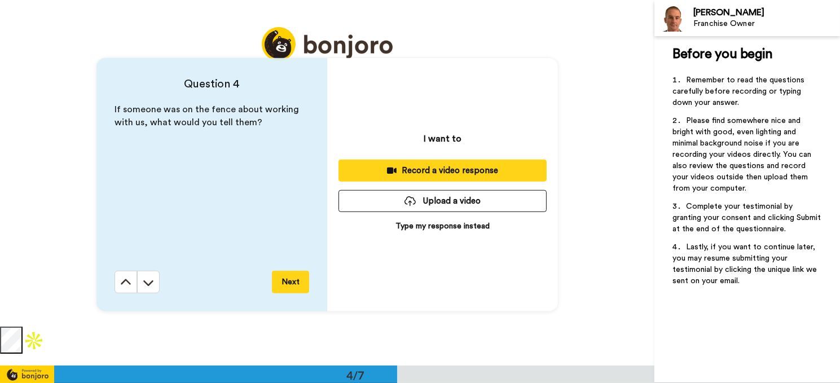
scroll to position [1097, 0]
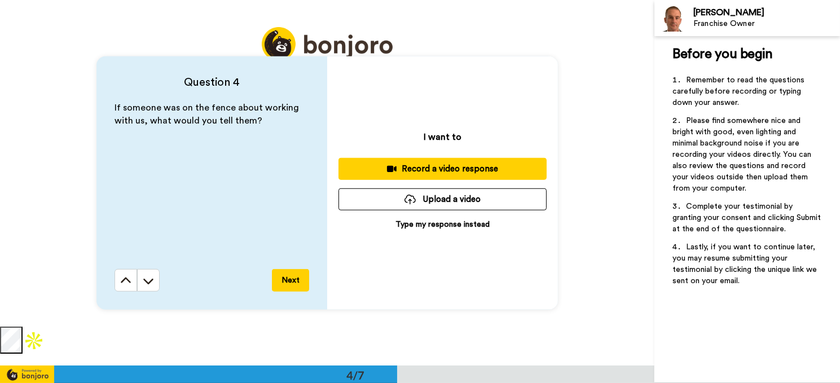
click at [467, 166] on div "Record a video response" at bounding box center [442, 169] width 190 height 12
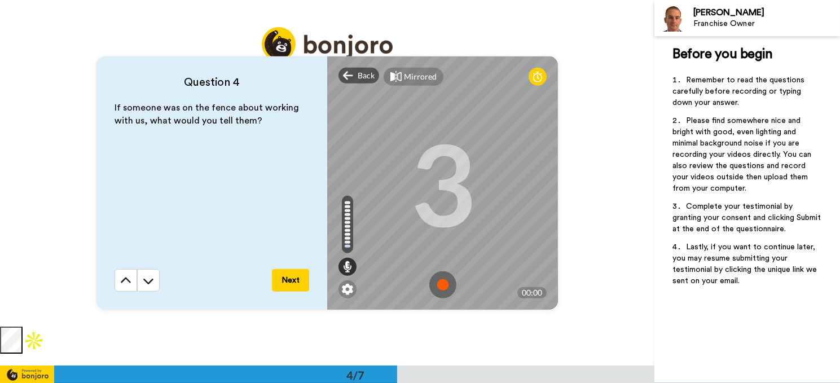
click at [441, 278] on img at bounding box center [442, 284] width 27 height 27
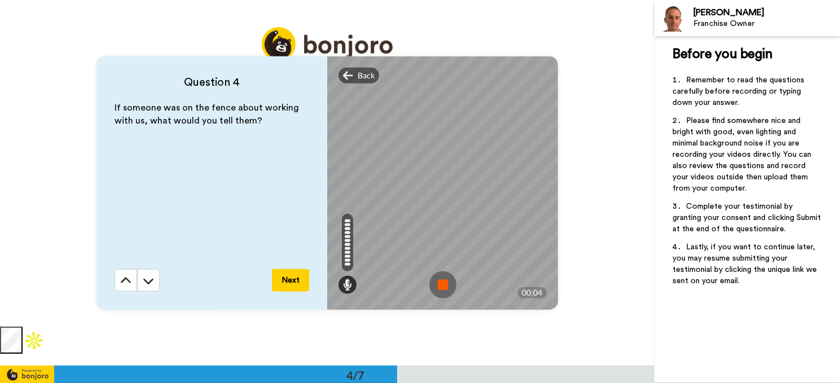
click at [441, 283] on img at bounding box center [442, 284] width 27 height 27
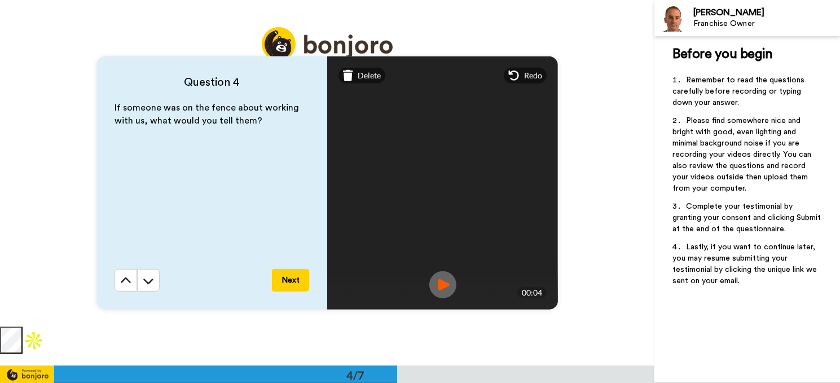
click at [296, 282] on button "Next" at bounding box center [290, 280] width 37 height 23
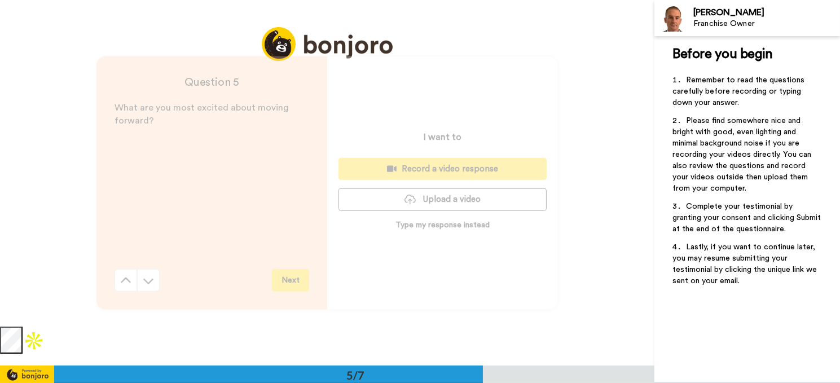
scroll to position [1464, 0]
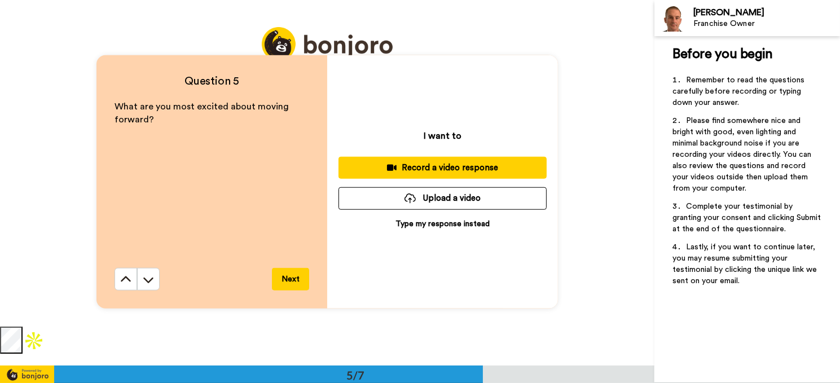
click at [478, 165] on div "Record a video response" at bounding box center [442, 168] width 190 height 12
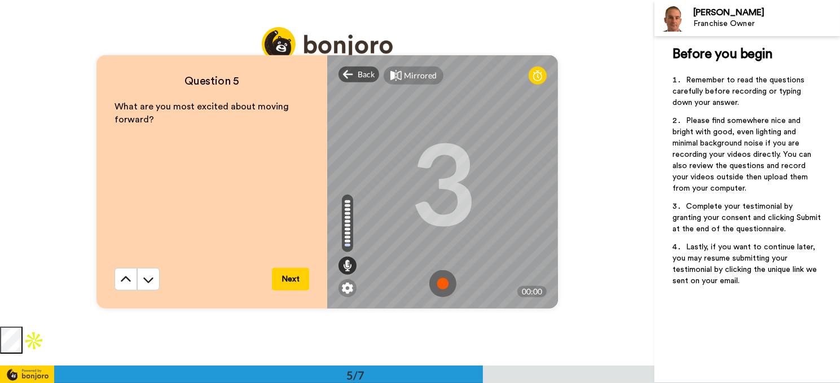
click at [441, 281] on img at bounding box center [442, 283] width 27 height 27
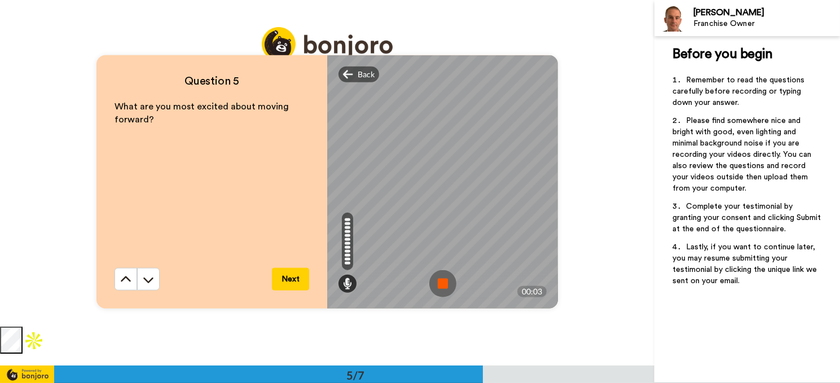
click at [439, 285] on img at bounding box center [442, 283] width 27 height 27
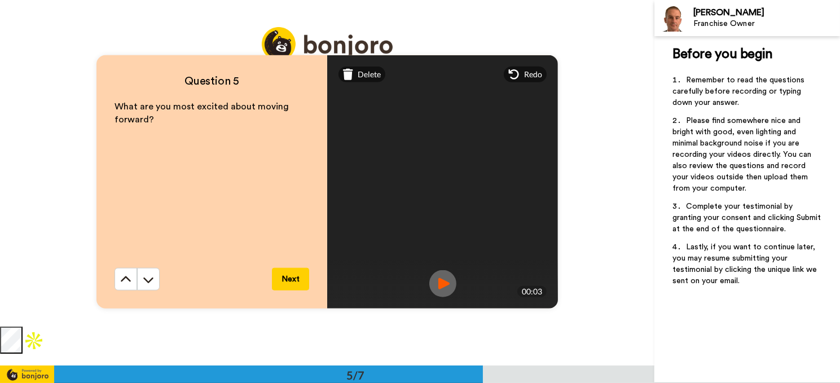
click at [289, 276] on button "Next" at bounding box center [290, 279] width 37 height 23
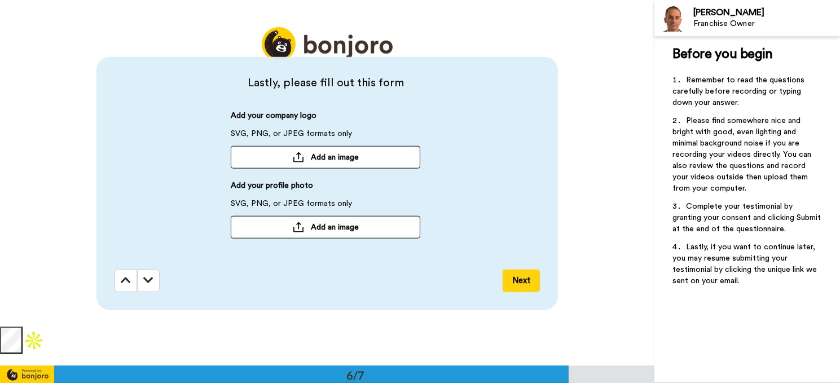
scroll to position [1829, 0]
click at [518, 288] on button "Next" at bounding box center [521, 280] width 37 height 23
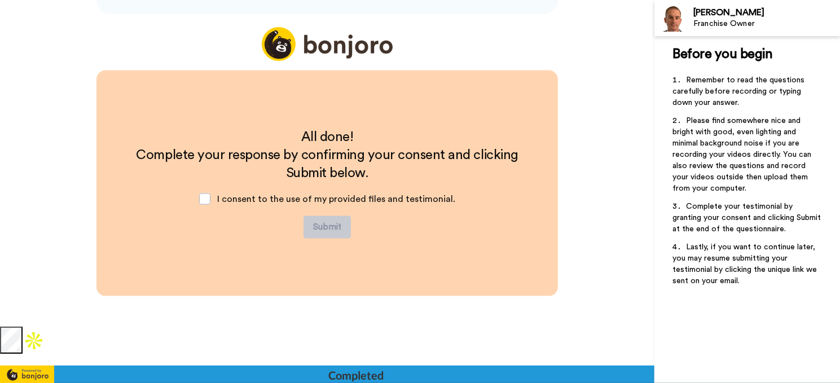
scroll to position [2124, 0]
click at [204, 202] on span at bounding box center [204, 198] width 11 height 11
click at [325, 229] on button "Submit" at bounding box center [326, 227] width 47 height 23
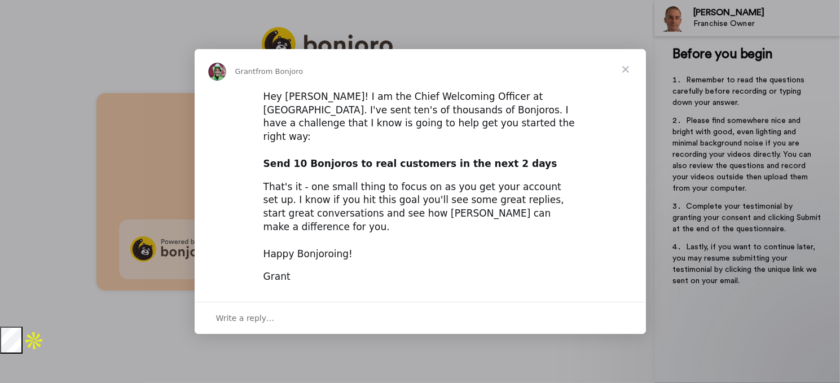
click at [626, 81] on span "Close" at bounding box center [625, 69] width 41 height 41
click at [625, 83] on div "Thank you for filling these out. You’re awesome! Collect your own testimonials …" at bounding box center [327, 191] width 654 height 383
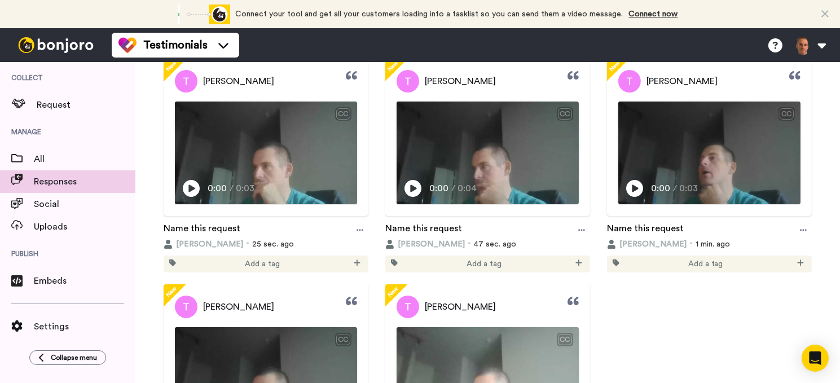
scroll to position [169, 0]
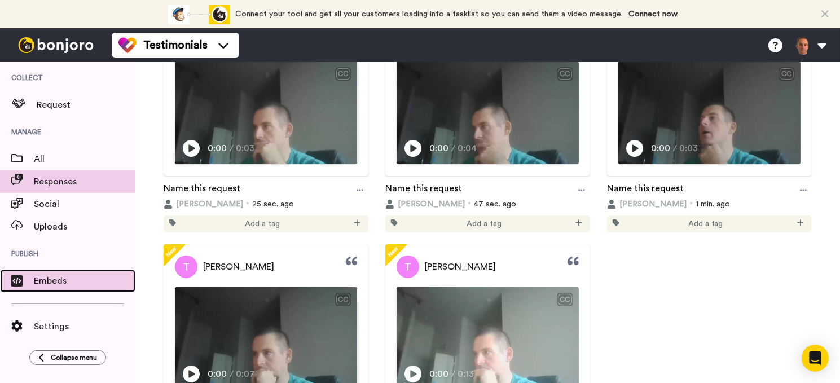
click at [83, 272] on div "Embeds" at bounding box center [67, 281] width 135 height 23
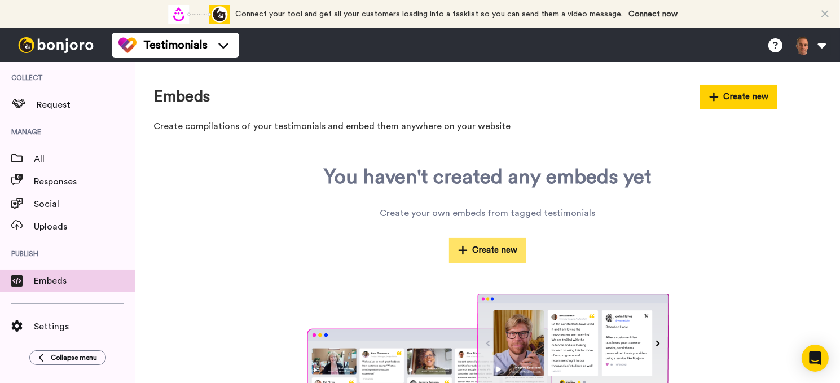
click at [474, 256] on button "Create new" at bounding box center [488, 250] width 78 height 24
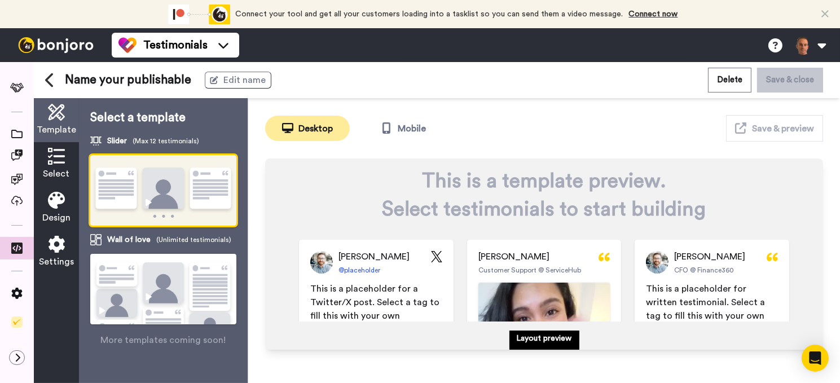
click at [57, 166] on div "Select" at bounding box center [56, 164] width 45 height 44
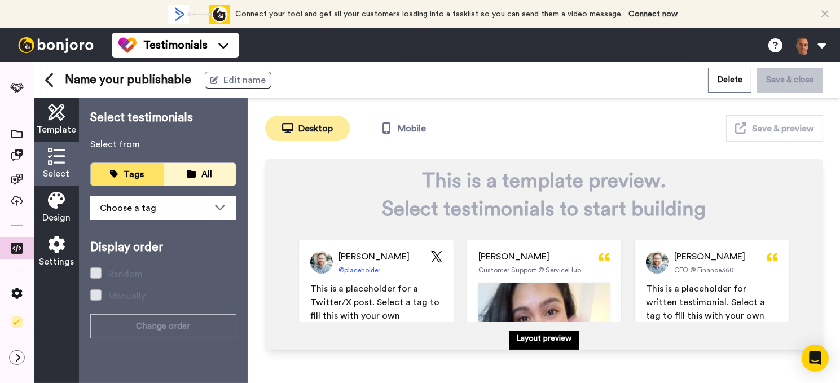
click at [219, 171] on div "All" at bounding box center [200, 174] width 56 height 13
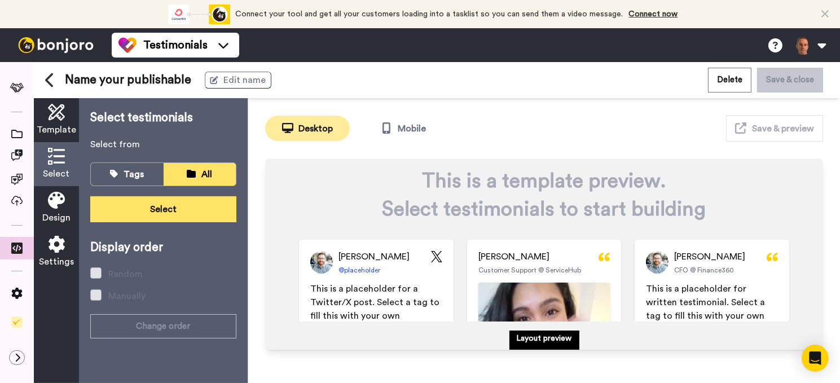
click at [149, 211] on button "Select" at bounding box center [163, 209] width 146 height 26
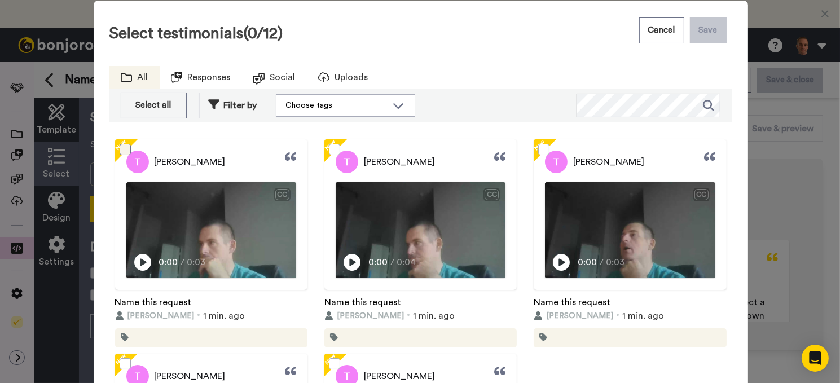
click at [121, 149] on span at bounding box center [125, 149] width 11 height 11
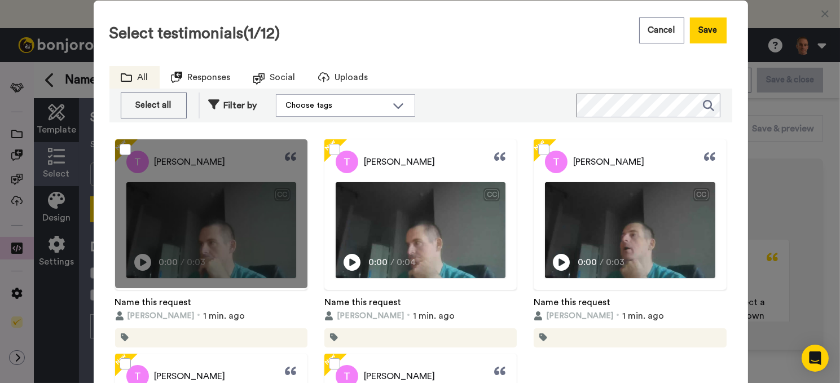
click at [324, 149] on div at bounding box center [420, 213] width 192 height 149
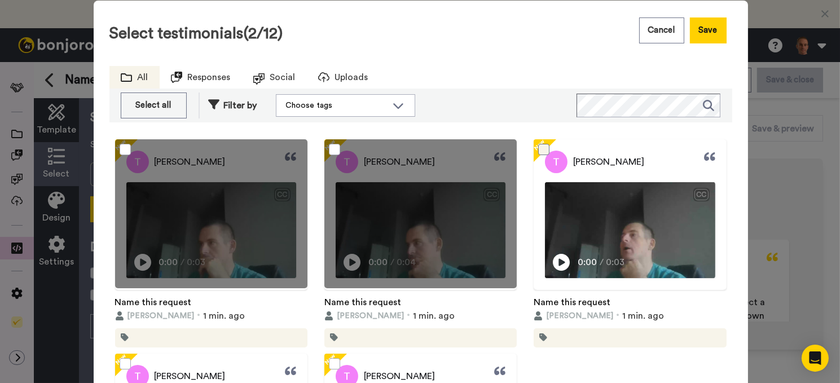
click at [538, 152] on span at bounding box center [543, 149] width 11 height 11
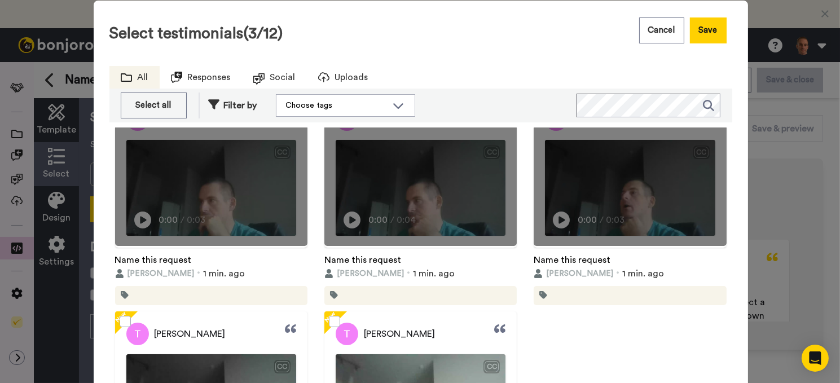
scroll to position [146, 0]
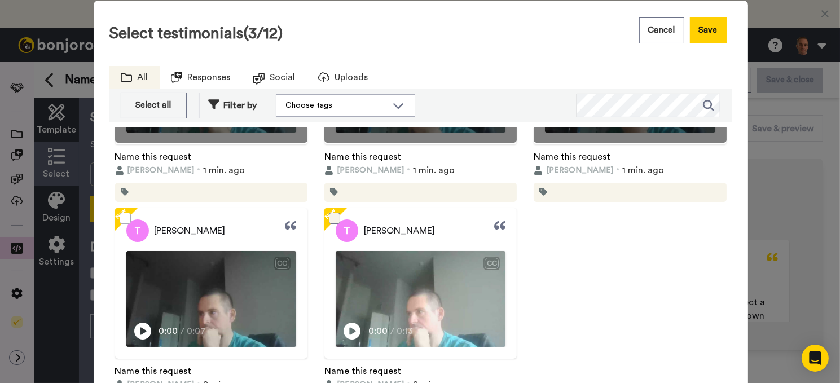
click at [331, 214] on span at bounding box center [334, 218] width 11 height 11
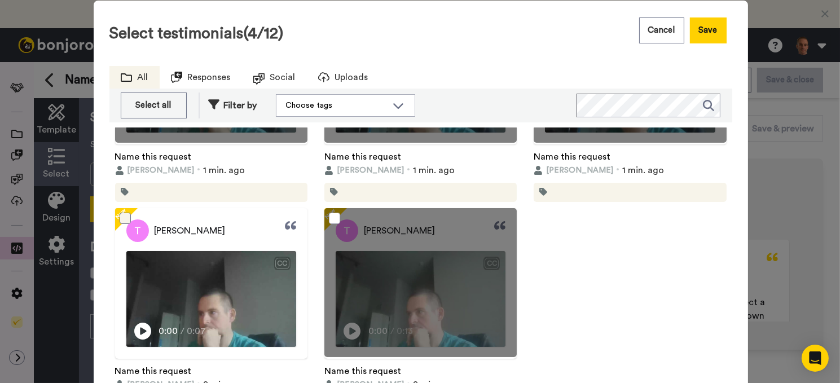
click at [115, 214] on div at bounding box center [211, 282] width 192 height 149
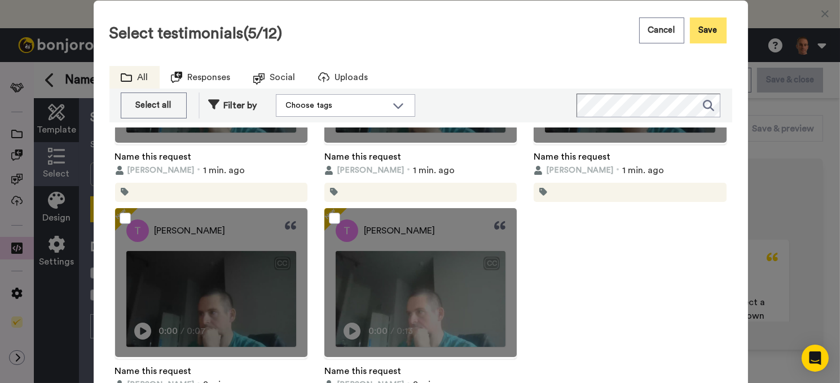
click at [712, 35] on button "Save" at bounding box center [708, 30] width 37 height 26
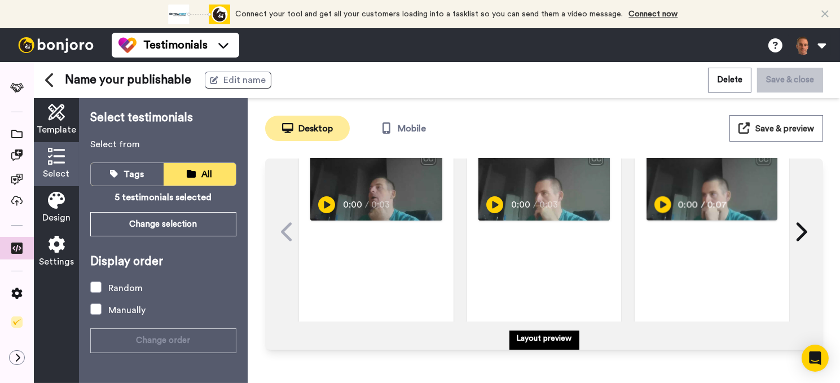
scroll to position [0, 0]
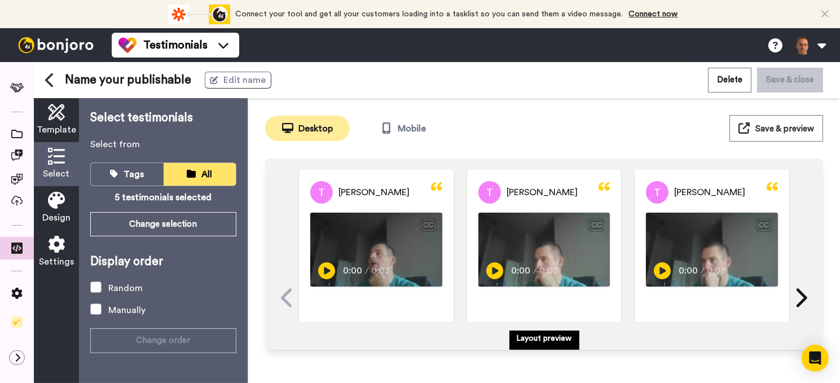
click at [803, 136] on button "Save & preview" at bounding box center [776, 128] width 94 height 27
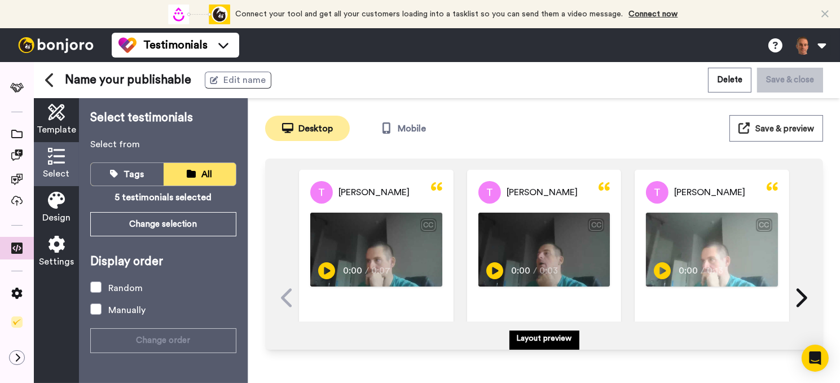
click at [64, 208] on icon at bounding box center [56, 200] width 17 height 17
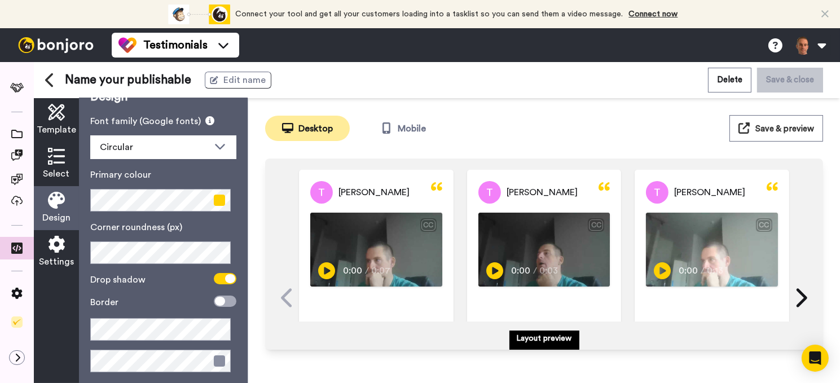
scroll to position [32, 0]
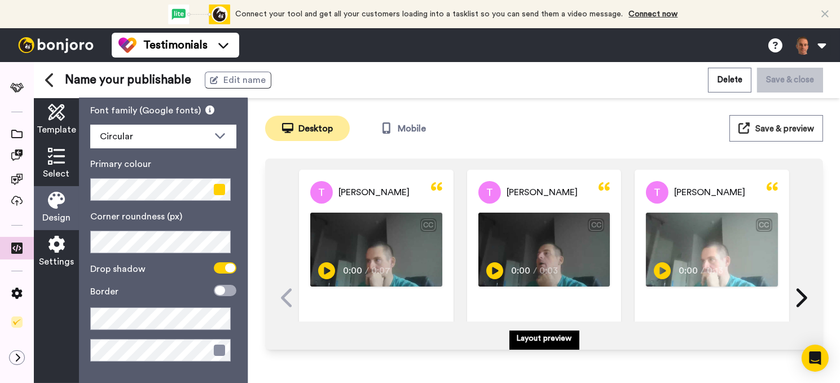
click at [49, 254] on div "Settings" at bounding box center [56, 252] width 45 height 44
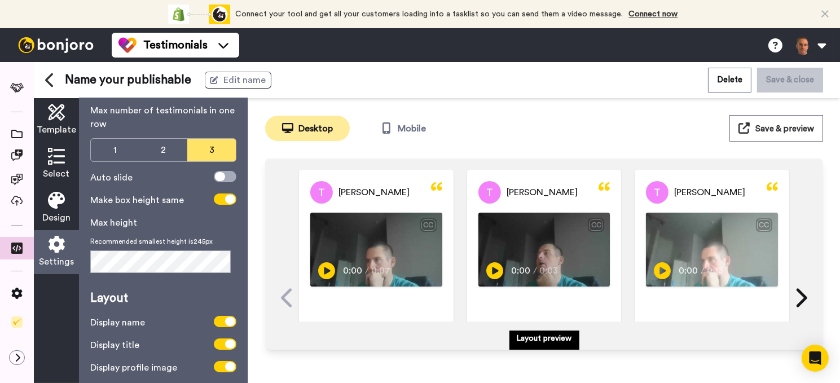
click at [59, 125] on span "Template" at bounding box center [56, 130] width 39 height 14
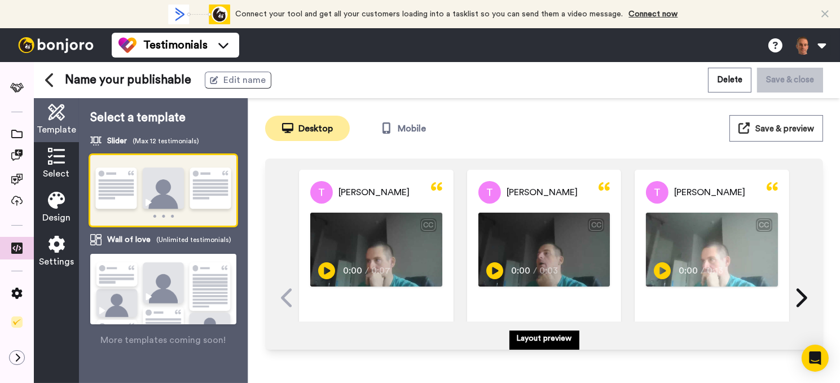
click at [150, 292] on img at bounding box center [163, 304] width 146 height 100
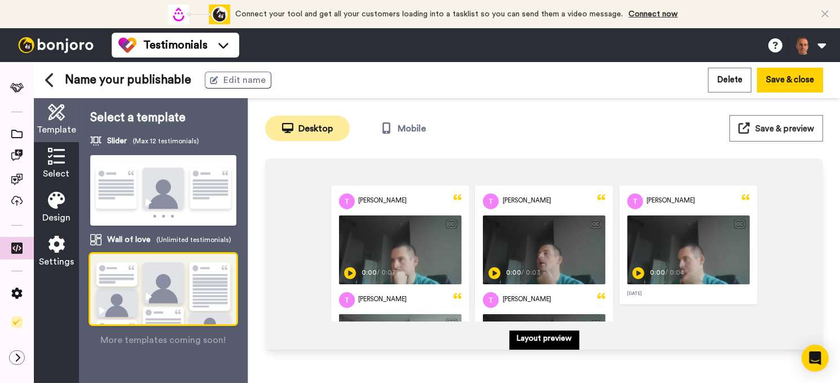
click at [61, 161] on icon at bounding box center [56, 156] width 17 height 17
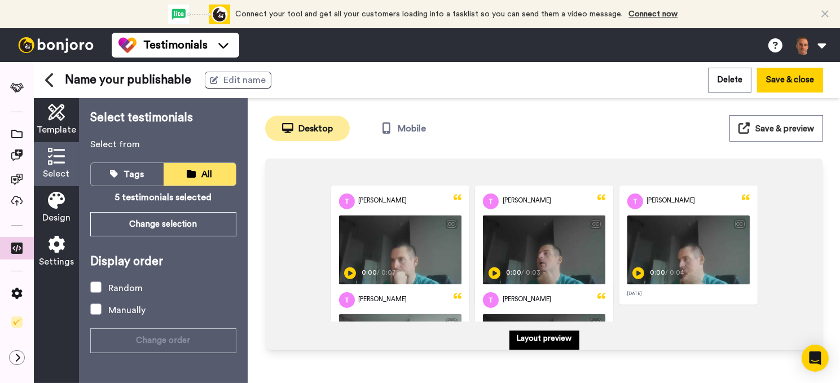
click at [64, 123] on span "Template" at bounding box center [56, 130] width 39 height 14
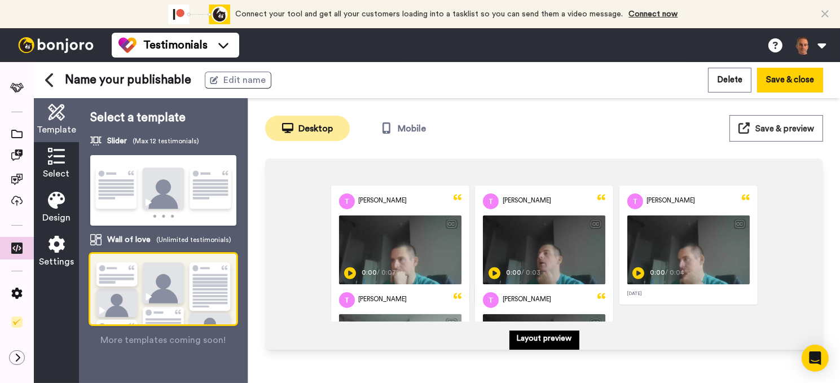
click at [161, 176] on img at bounding box center [163, 191] width 146 height 72
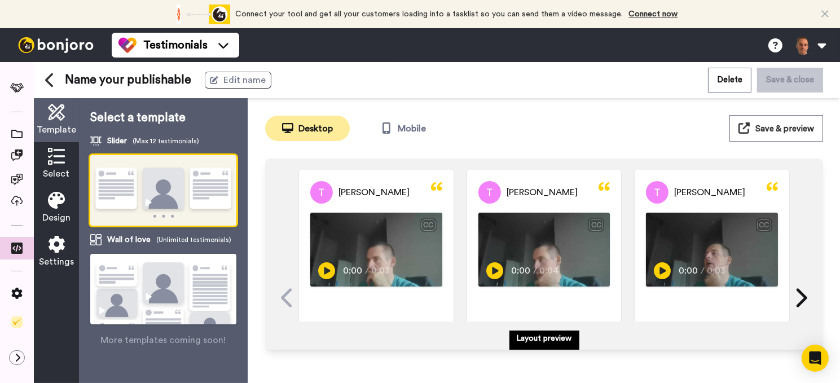
click at [139, 196] on img at bounding box center [163, 191] width 146 height 72
click at [428, 132] on button "Mobile" at bounding box center [403, 128] width 85 height 25
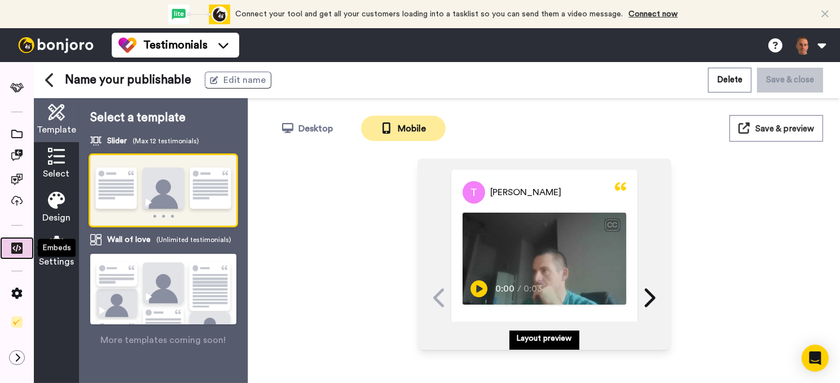
click at [15, 249] on icon at bounding box center [16, 248] width 11 height 11
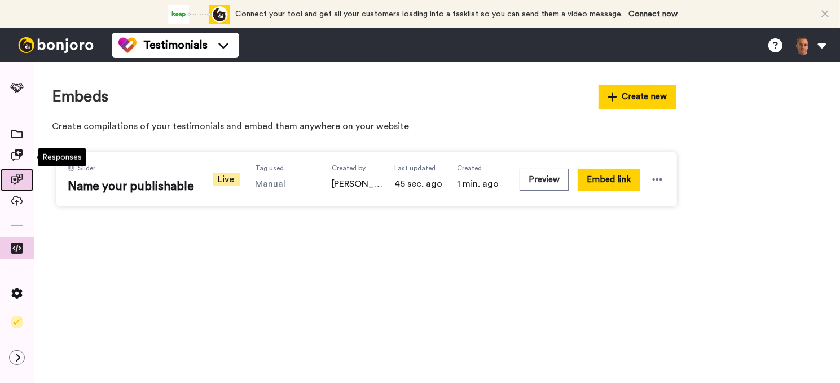
click at [18, 182] on icon at bounding box center [16, 179] width 11 height 11
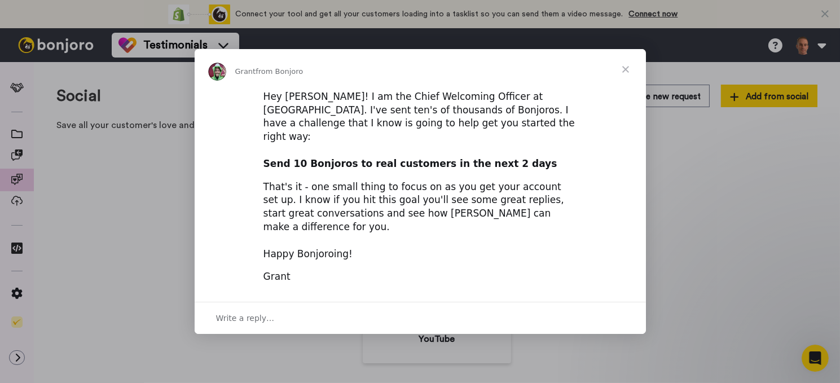
click at [627, 87] on span "Close" at bounding box center [625, 69] width 41 height 41
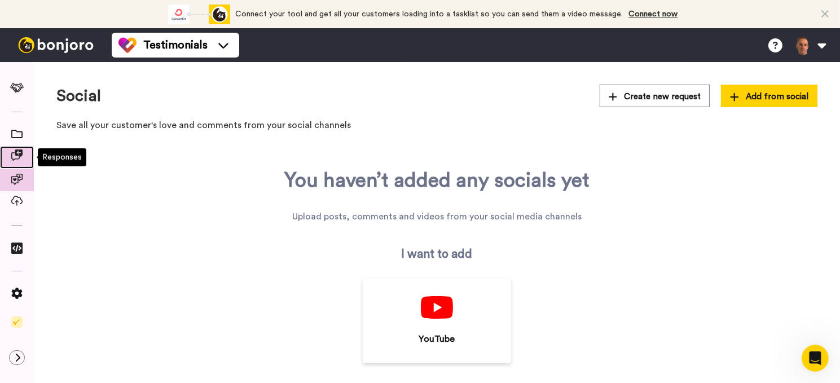
click at [17, 153] on icon at bounding box center [16, 154] width 11 height 11
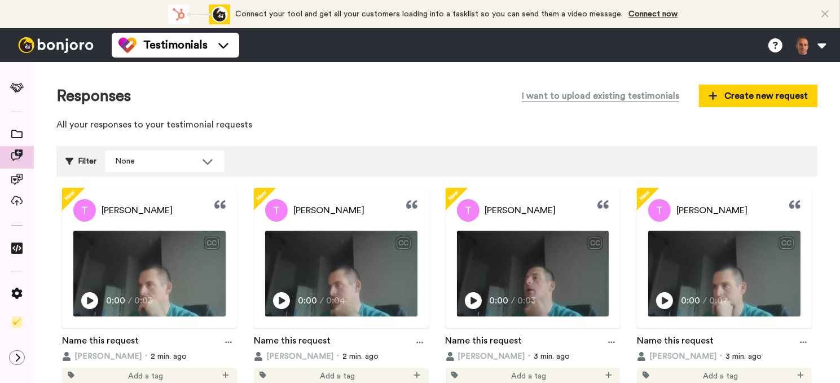
scroll to position [226, 0]
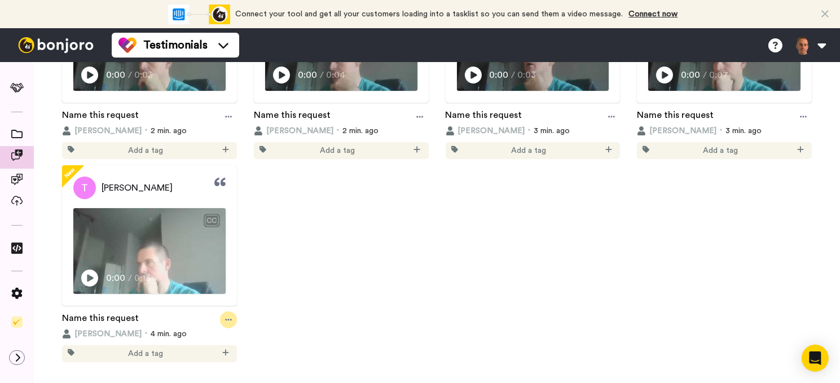
click at [230, 320] on div at bounding box center [228, 319] width 17 height 17
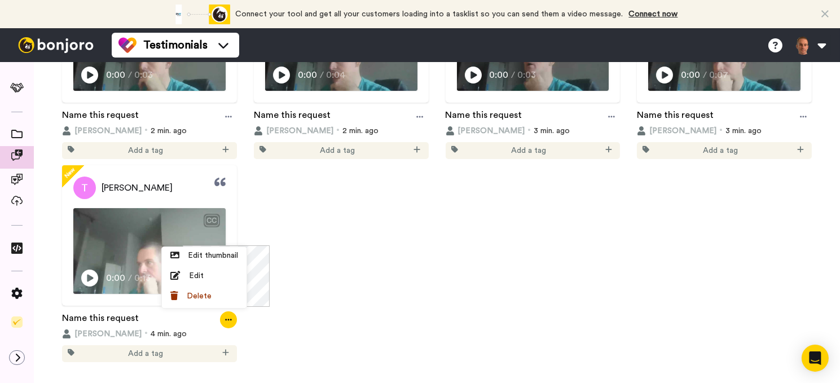
click at [367, 335] on div "New [PERSON_NAME] CC Play/Pause 0:00 / 0:03 Name this request [PERSON_NAME] 2 m…" at bounding box center [436, 162] width 761 height 400
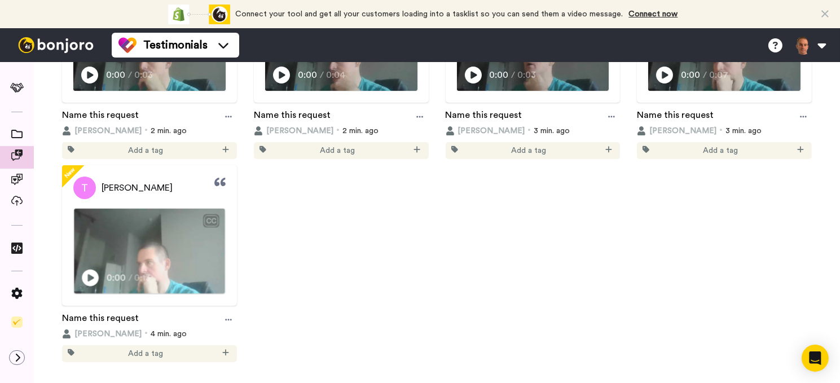
click at [131, 243] on img at bounding box center [149, 251] width 151 height 85
click at [134, 320] on link "Name this request" at bounding box center [100, 319] width 77 height 17
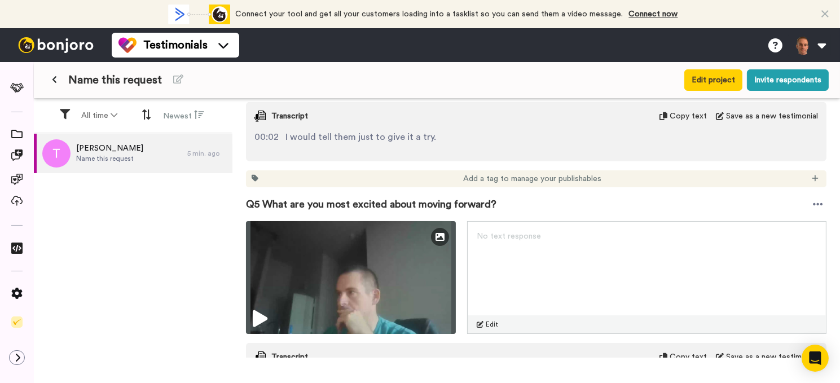
scroll to position [1184, 0]
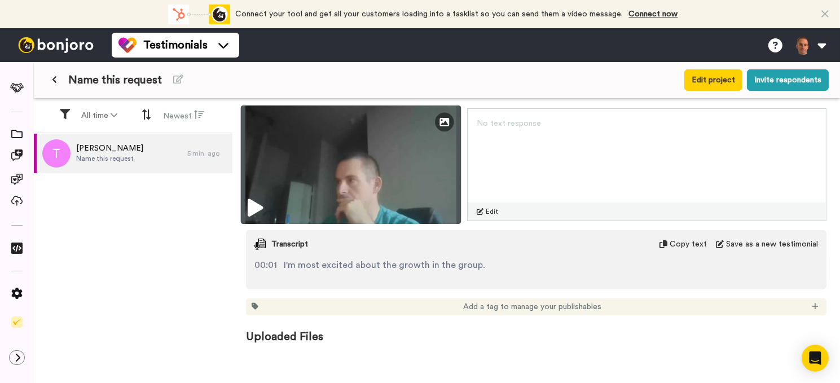
click at [345, 173] on img at bounding box center [351, 164] width 220 height 118
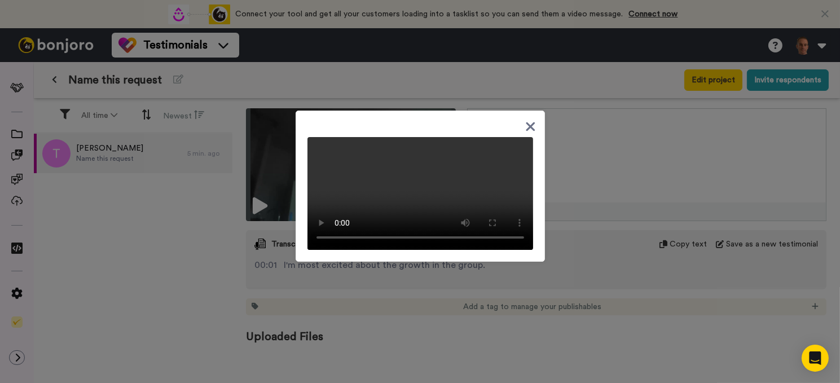
click at [525, 120] on icon at bounding box center [530, 127] width 11 height 14
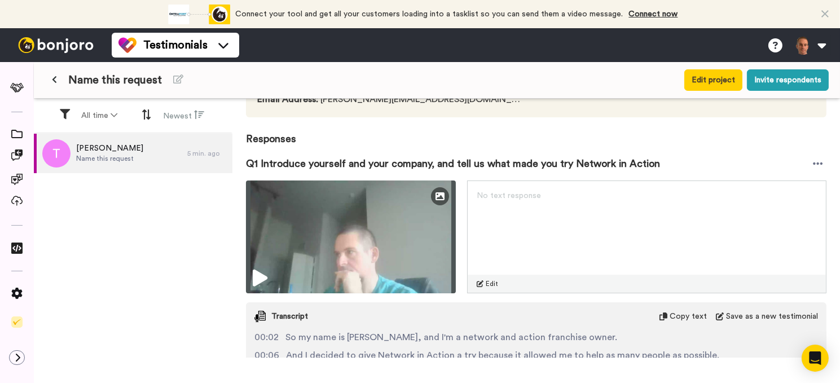
scroll to position [0, 0]
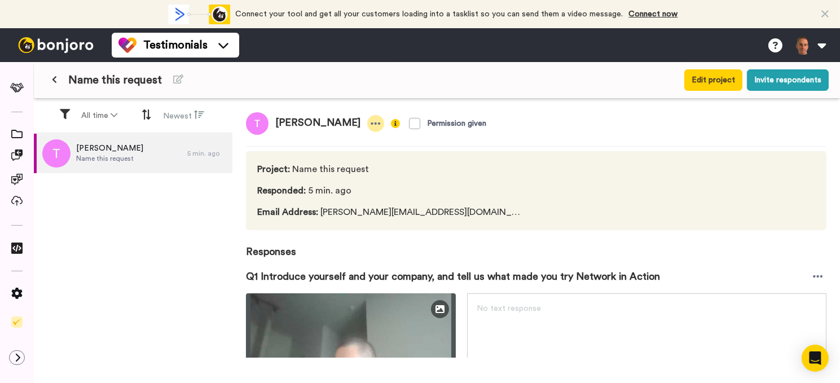
click at [371, 126] on icon at bounding box center [376, 123] width 10 height 11
click at [558, 227] on div "Project : Name this request Responded : 5 min. ago Email Address : [PERSON_NAME…" at bounding box center [536, 190] width 580 height 79
click at [813, 276] on icon at bounding box center [818, 276] width 10 height 2
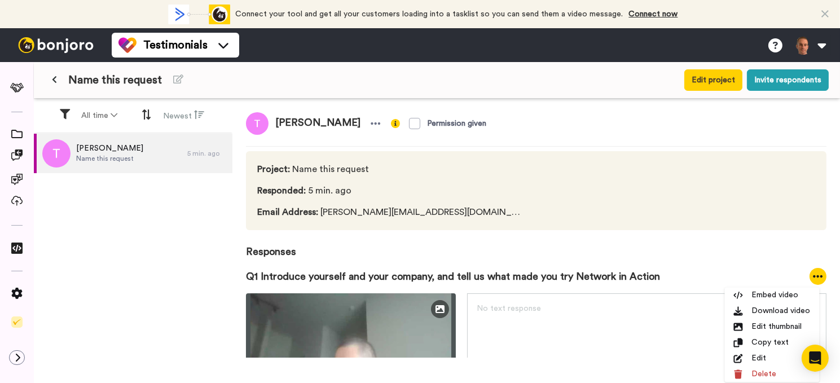
click at [58, 81] on button at bounding box center [54, 80] width 19 height 20
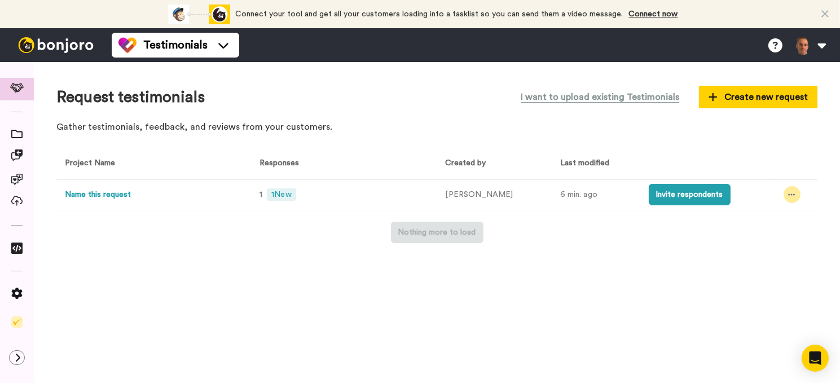
click at [783, 196] on div at bounding box center [791, 194] width 17 height 17
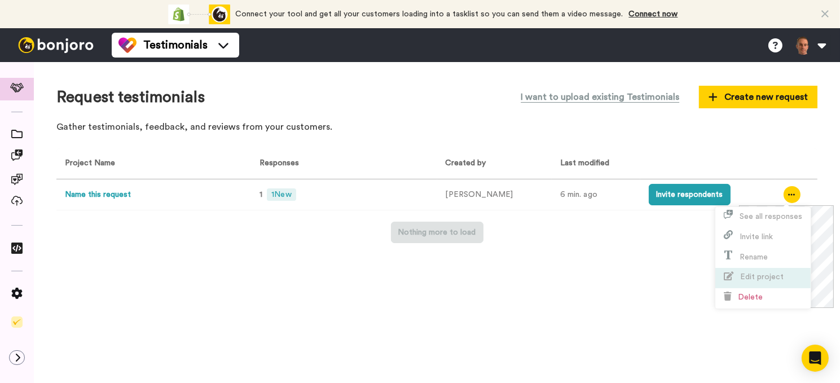
click at [773, 271] on li "Edit project" at bounding box center [762, 278] width 95 height 20
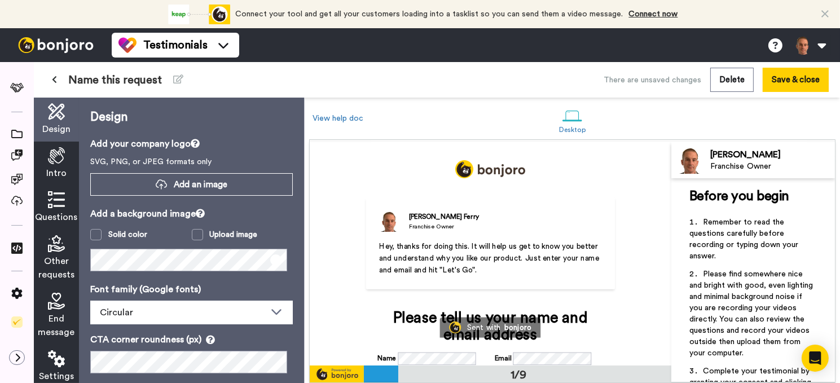
click at [52, 162] on icon at bounding box center [56, 155] width 17 height 17
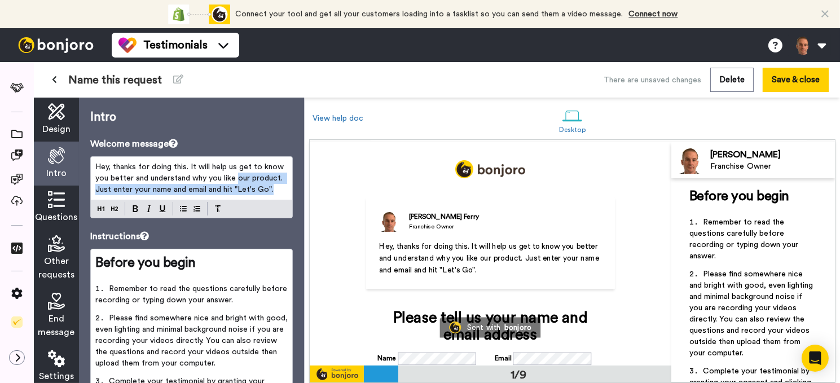
drag, startPoint x: 237, startPoint y: 177, endPoint x: 284, endPoint y: 194, distance: 49.2
click at [284, 194] on div "Hey, thanks for doing this. It will help us get to know you better and understa…" at bounding box center [191, 178] width 201 height 43
click at [243, 166] on span "Hey, thanks for doing this. It will help us get to know you better and understa…" at bounding box center [190, 178] width 191 height 30
click at [239, 178] on span "Hey, thanks for doing this. It will help us get to know you better and understa…" at bounding box center [190, 178] width 191 height 30
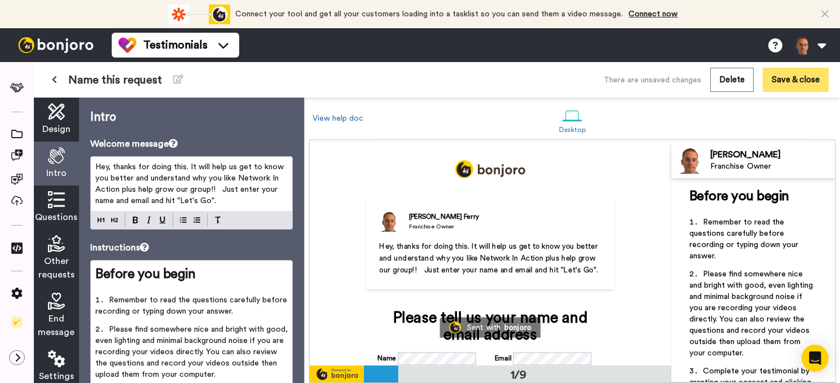
click at [795, 77] on button "Save & close" at bounding box center [796, 80] width 66 height 24
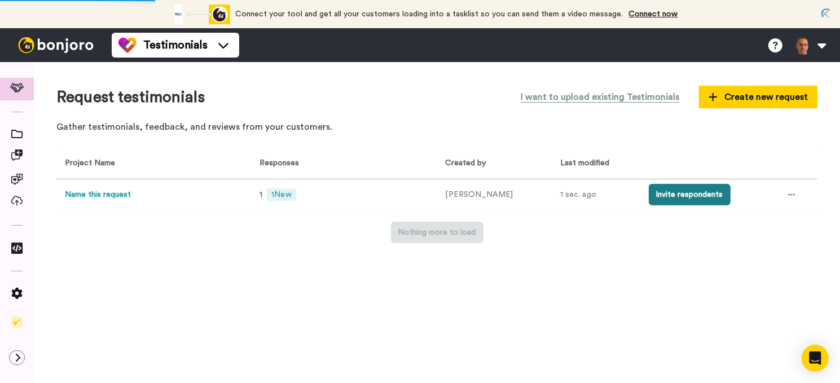
click at [689, 202] on button "Invite respondents" at bounding box center [690, 194] width 82 height 21
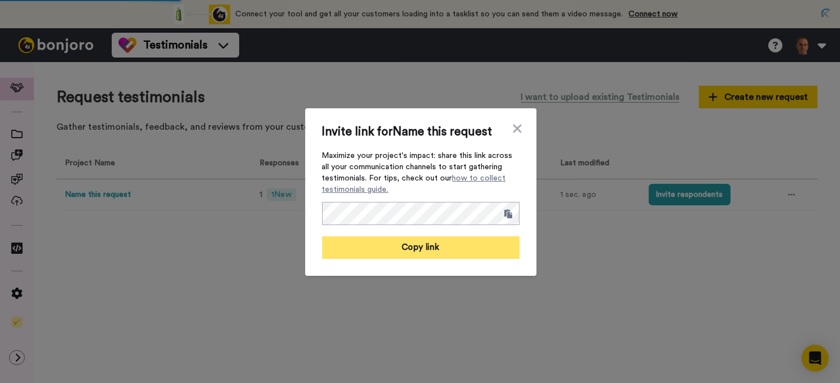
click at [433, 247] on button "Copy link" at bounding box center [420, 247] width 197 height 23
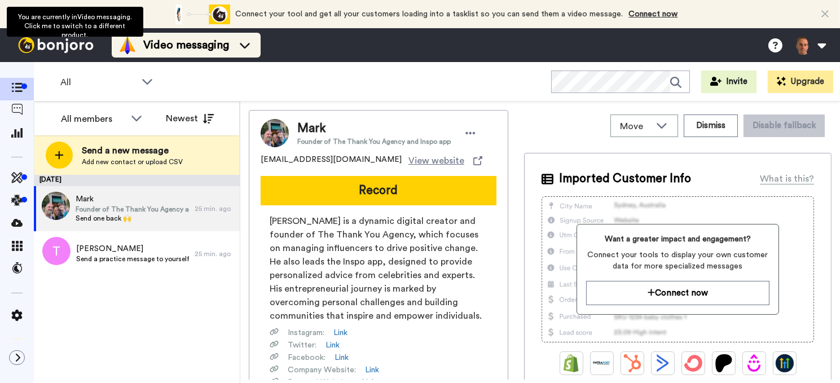
click at [240, 49] on icon at bounding box center [245, 44] width 18 height 11
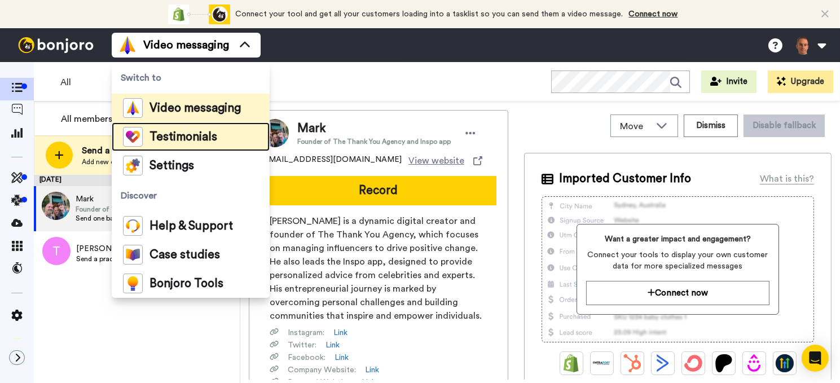
click at [194, 135] on span "Testimonials" at bounding box center [183, 136] width 68 height 11
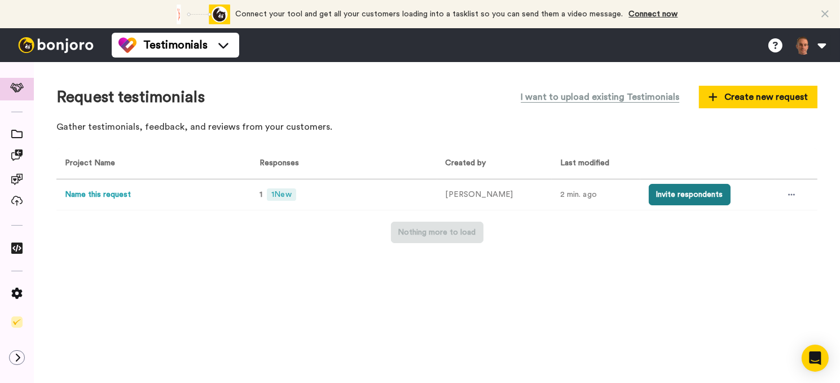
click at [688, 194] on button "Invite respondents" at bounding box center [690, 194] width 82 height 21
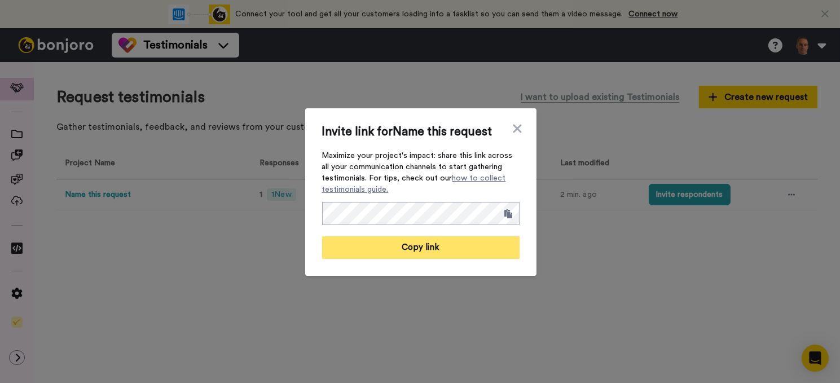
click at [414, 248] on button "Copy link" at bounding box center [420, 247] width 197 height 23
click at [441, 248] on button "Link copied!" at bounding box center [420, 247] width 197 height 23
click at [437, 249] on button "Link copied!" at bounding box center [420, 247] width 197 height 23
